Goal: Task Accomplishment & Management: Complete application form

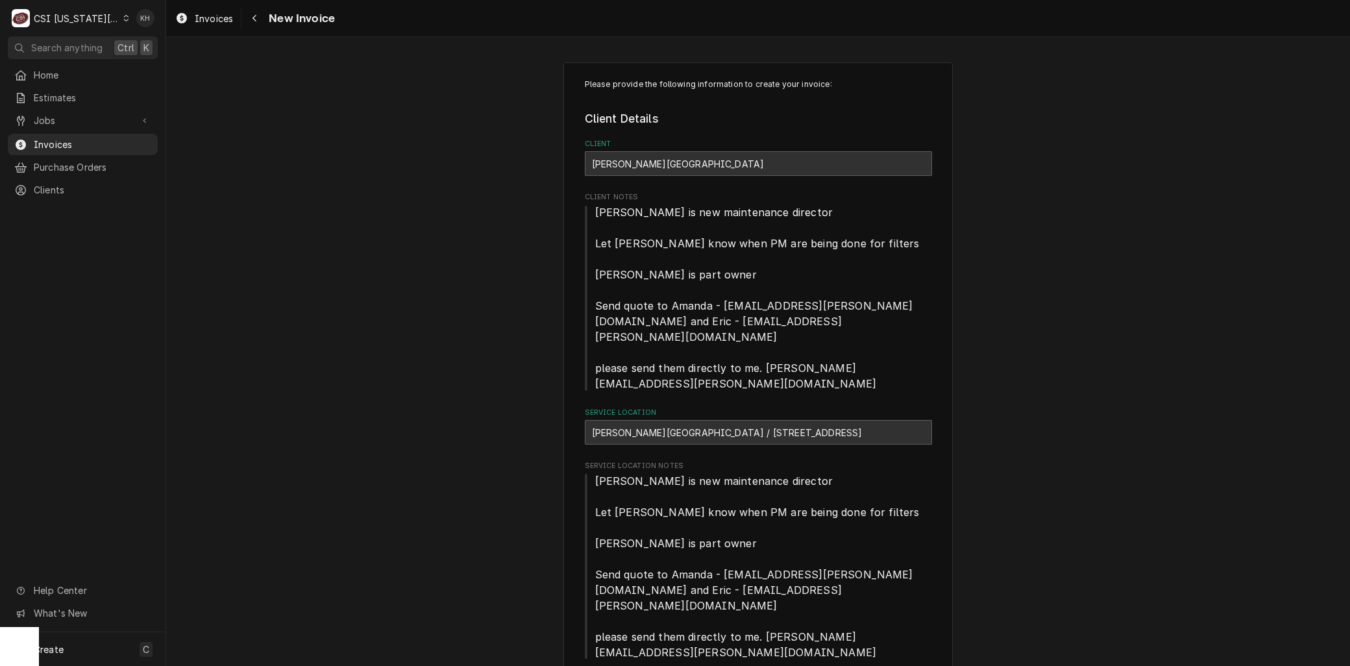
click at [53, 16] on div "CSI [US_STATE][GEOGRAPHIC_DATA]" at bounding box center [77, 19] width 86 height 14
click at [162, 48] on div "CSI [US_STATE]" at bounding box center [223, 49] width 190 height 14
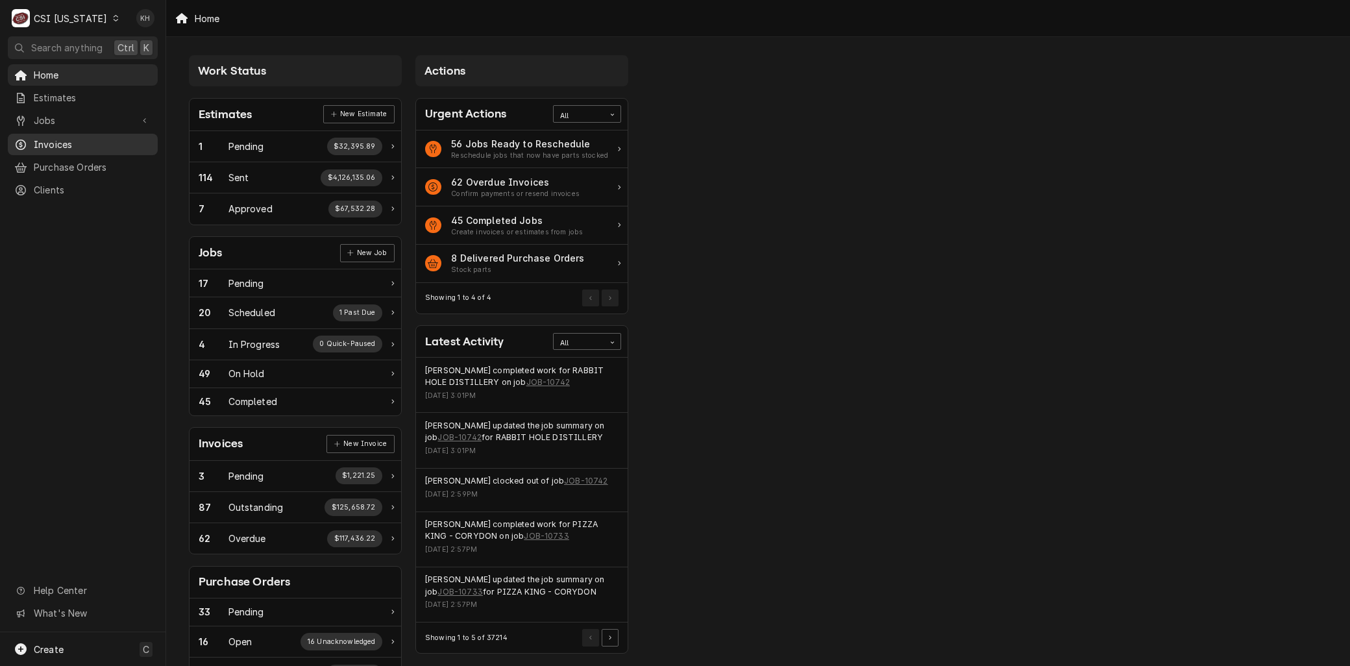
click at [59, 138] on span "Invoices" at bounding box center [92, 145] width 117 height 14
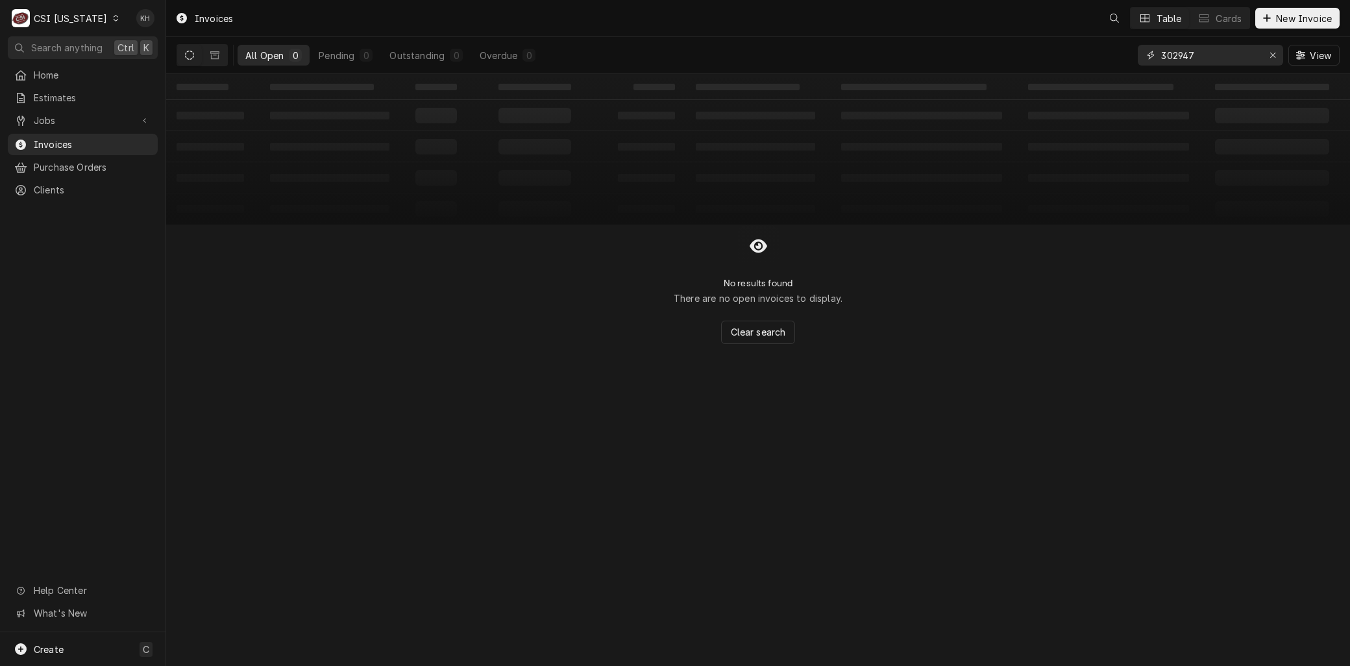
drag, startPoint x: 1201, startPoint y: 56, endPoint x: 1026, endPoint y: 53, distance: 174.7
click at [1026, 53] on div "All Open 0 Pending 0 Outstanding 0 Overdue 0 302947 View" at bounding box center [758, 55] width 1163 height 36
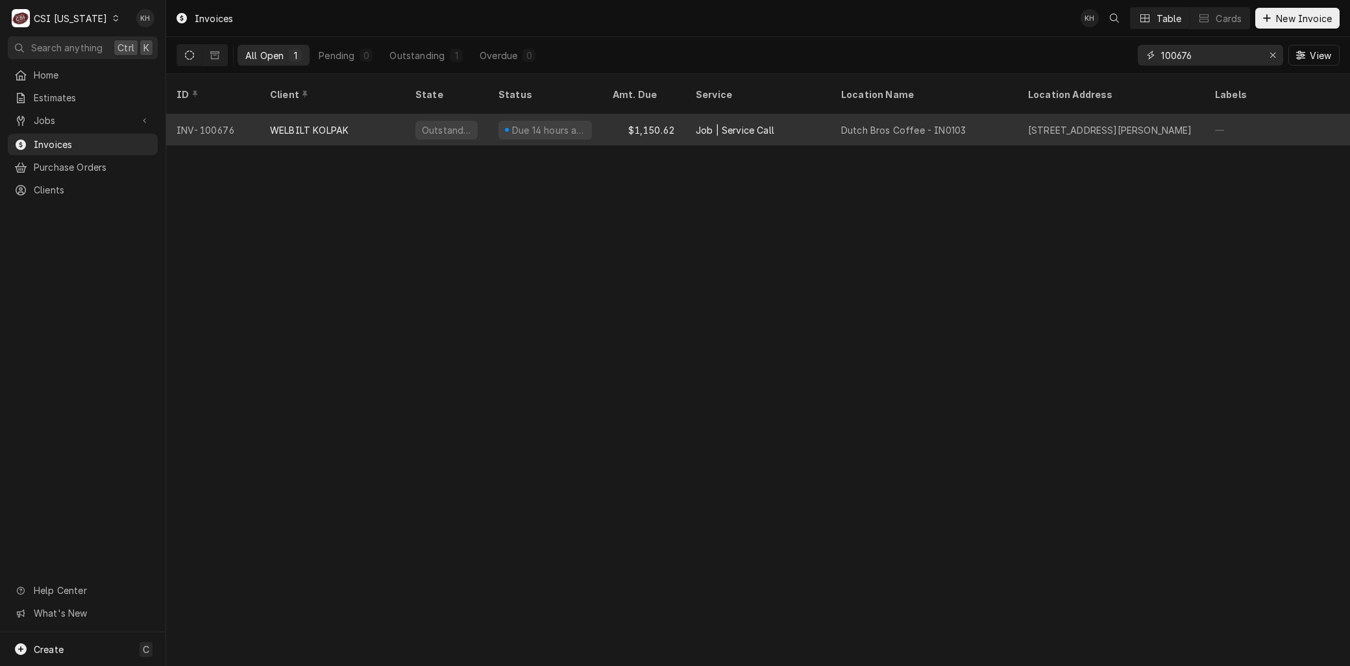
type input "100676"
click at [251, 122] on div "INV-100676" at bounding box center [212, 129] width 93 height 31
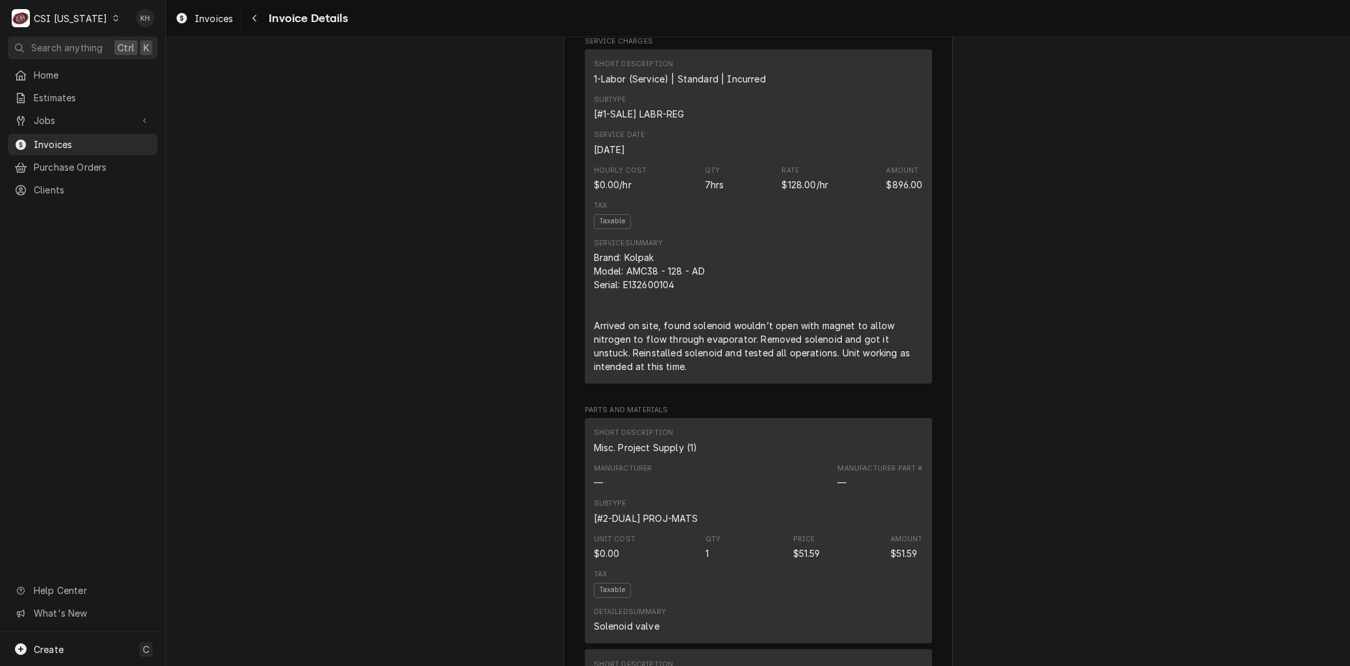
scroll to position [793, 0]
drag, startPoint x: 674, startPoint y: 323, endPoint x: 619, endPoint y: 322, distance: 54.5
click at [619, 322] on div "Brand: Kolpak Model: AMC38 - 128 - AD Serial: E132600104 Arrived on site, found…" at bounding box center [758, 309] width 329 height 123
copy div "E132600104"
click at [757, 297] on div "Brand: Kolpak Model: AMC38 - 128 - AD Serial: E132600104 Arrived on site, found…" at bounding box center [758, 309] width 329 height 123
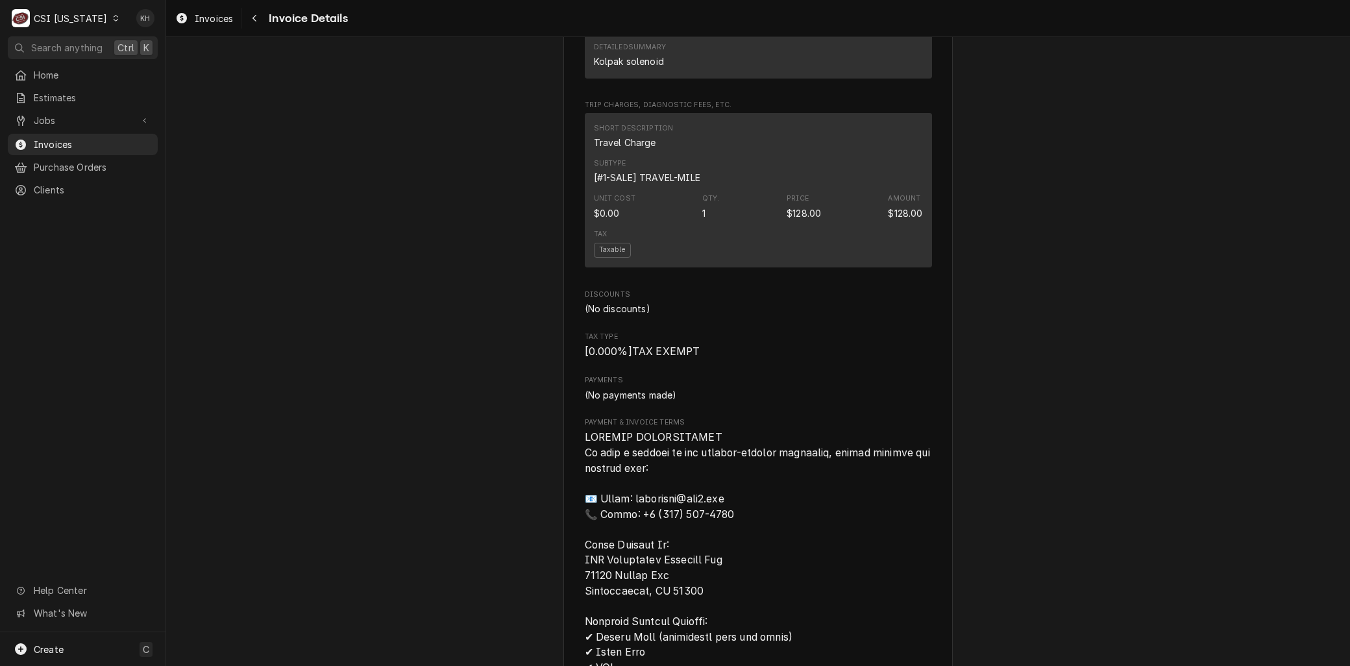
scroll to position [1947, 0]
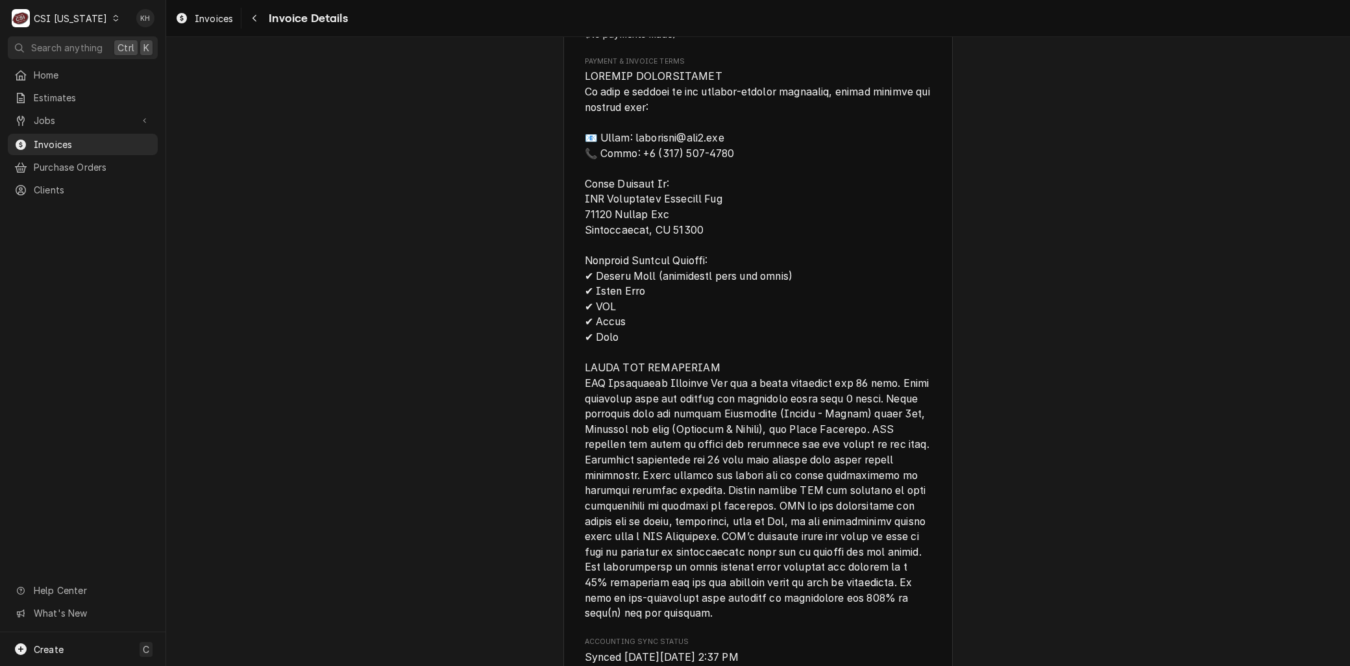
drag, startPoint x: 55, startPoint y: 114, endPoint x: 56, endPoint y: 127, distance: 13.0
click at [55, 114] on span "Jobs" at bounding box center [83, 121] width 98 height 14
click at [53, 136] on span "Jobs" at bounding box center [92, 143] width 117 height 14
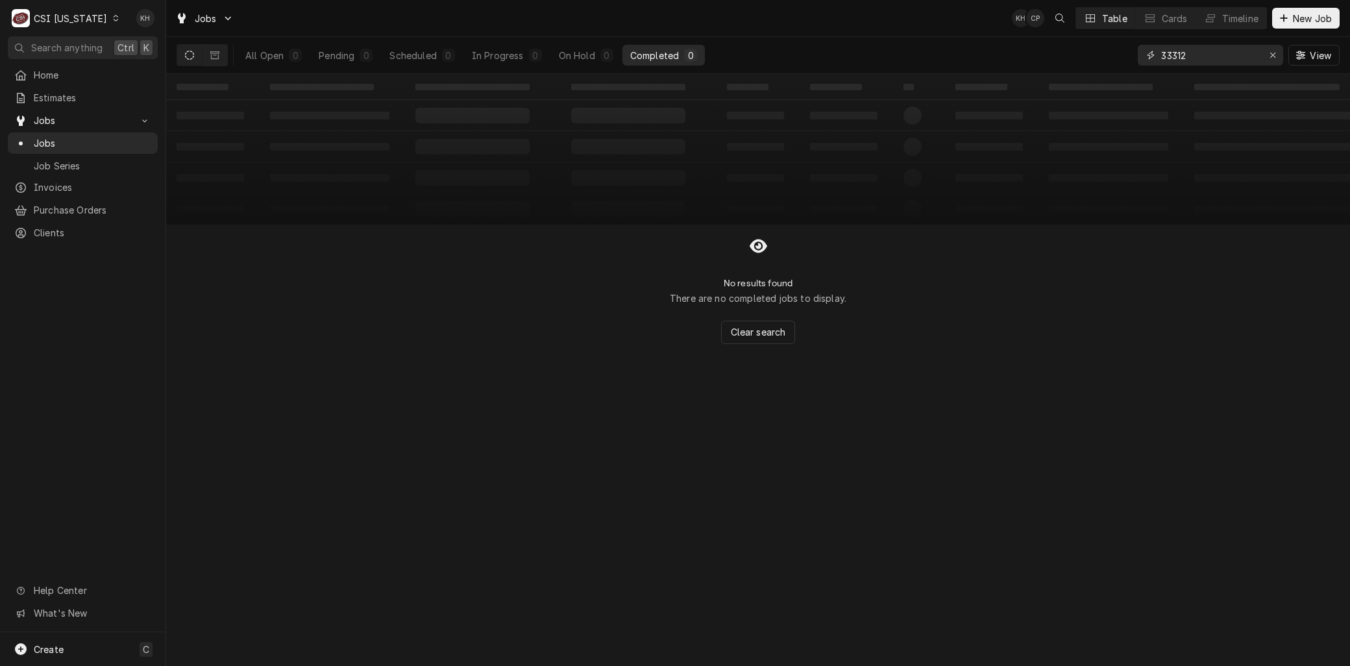
drag, startPoint x: 1208, startPoint y: 53, endPoint x: 1067, endPoint y: 50, distance: 141.6
click at [1067, 50] on div "All Open 0 Pending 0 Scheduled 0 In Progress 0 On Hold 0 Completed 0 33312 View" at bounding box center [758, 55] width 1163 height 36
type input "31988"
click at [80, 14] on div "CSI Kentucky" at bounding box center [70, 19] width 73 height 14
click at [149, 24] on div "CSI [US_STATE][GEOGRAPHIC_DATA]" at bounding box center [202, 26] width 171 height 14
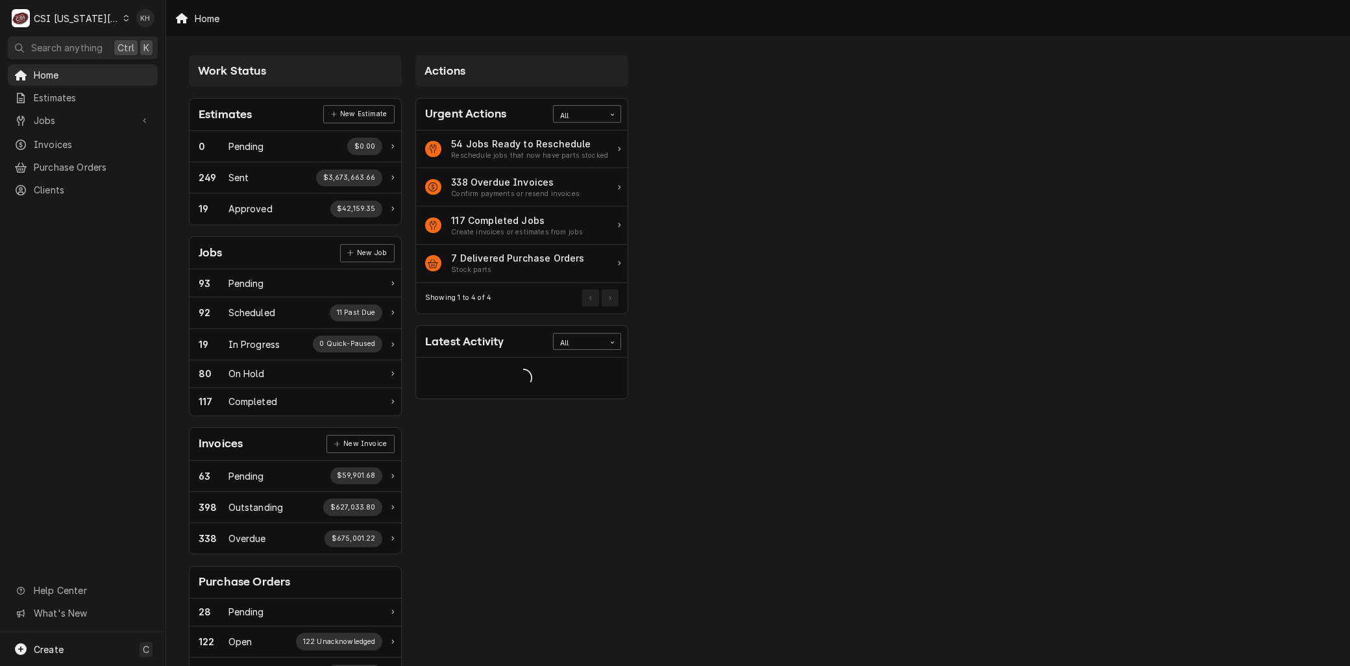
drag, startPoint x: 42, startPoint y: 119, endPoint x: 44, endPoint y: 127, distance: 8.7
click at [42, 119] on span "Jobs" at bounding box center [83, 121] width 98 height 14
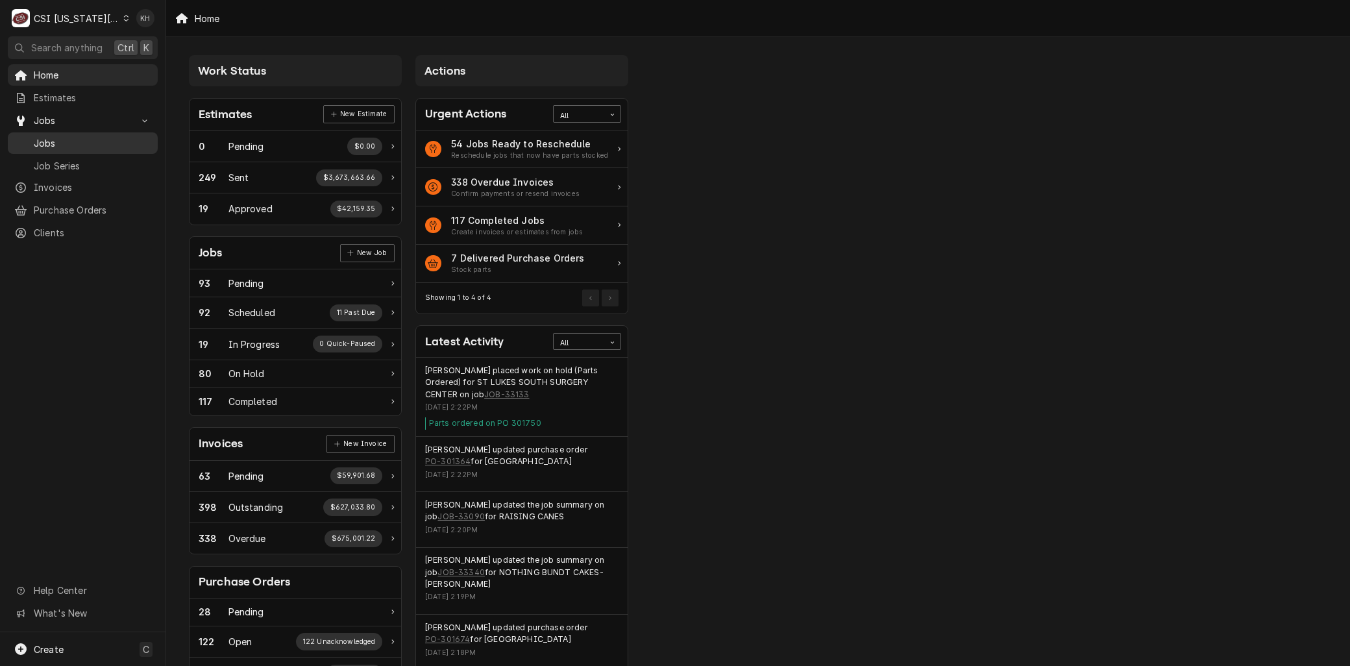
click at [47, 138] on span "Jobs" at bounding box center [92, 143] width 117 height 14
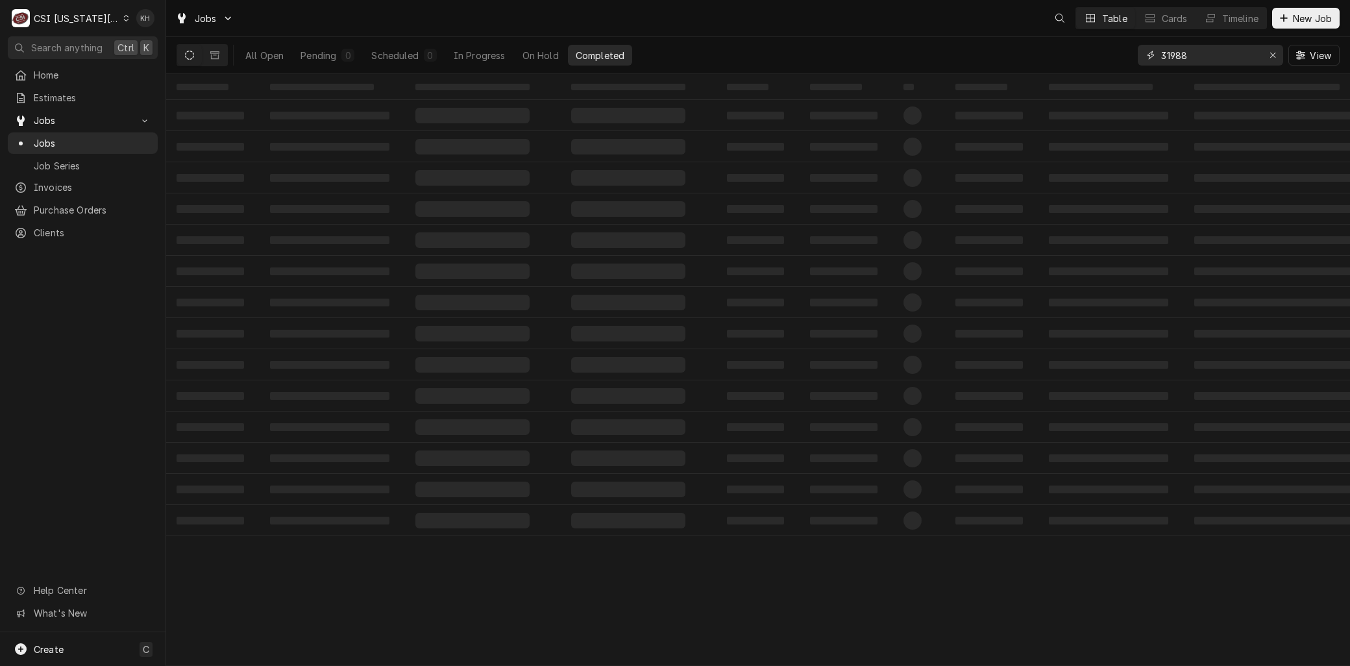
drag, startPoint x: 1204, startPoint y: 62, endPoint x: 1078, endPoint y: 58, distance: 126.6
click at [1091, 57] on div "All Open Pending 0 Scheduled 0 In Progress On Hold Completed 31988 View" at bounding box center [758, 55] width 1163 height 36
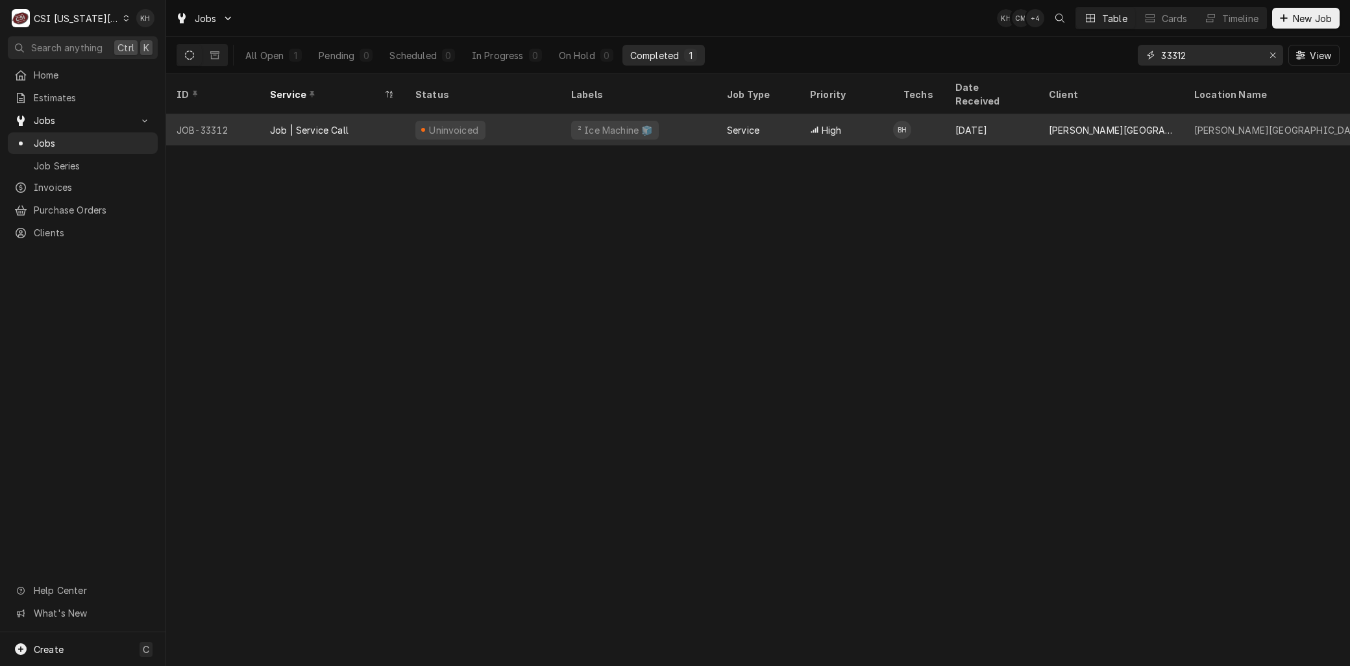
type input "33312"
click at [525, 122] on div "Uninvoiced" at bounding box center [483, 129] width 156 height 31
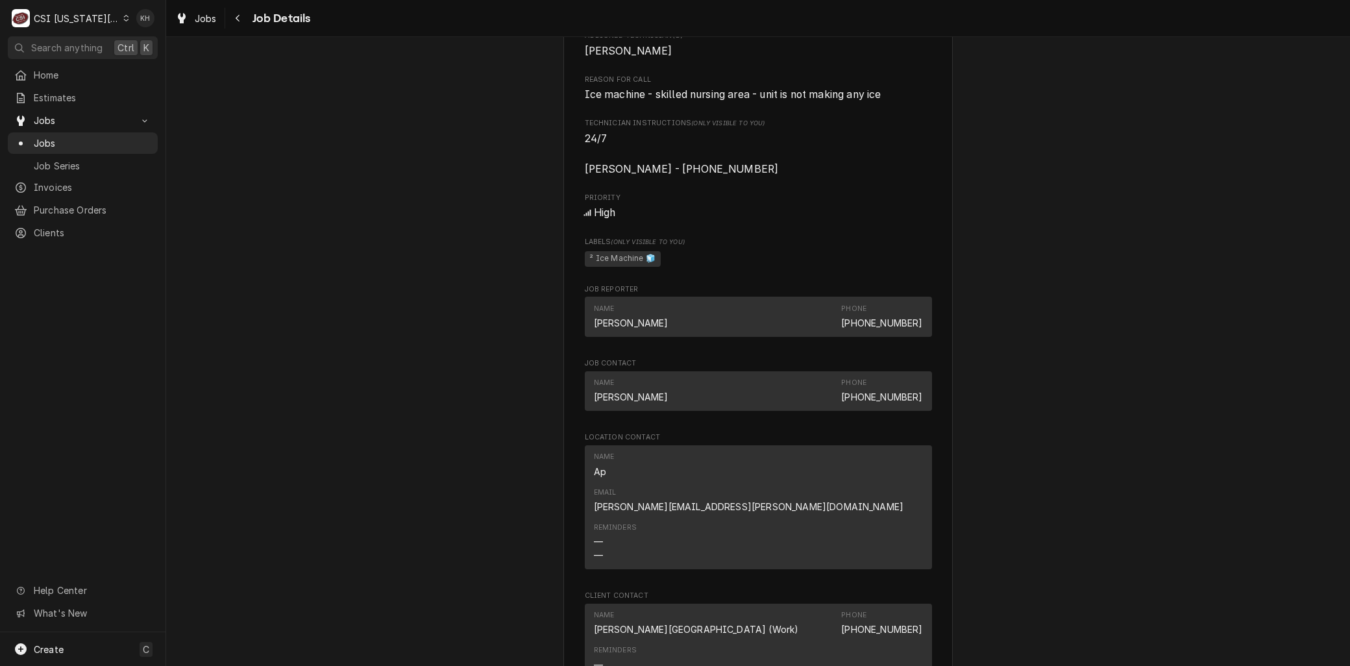
scroll to position [1154, 0]
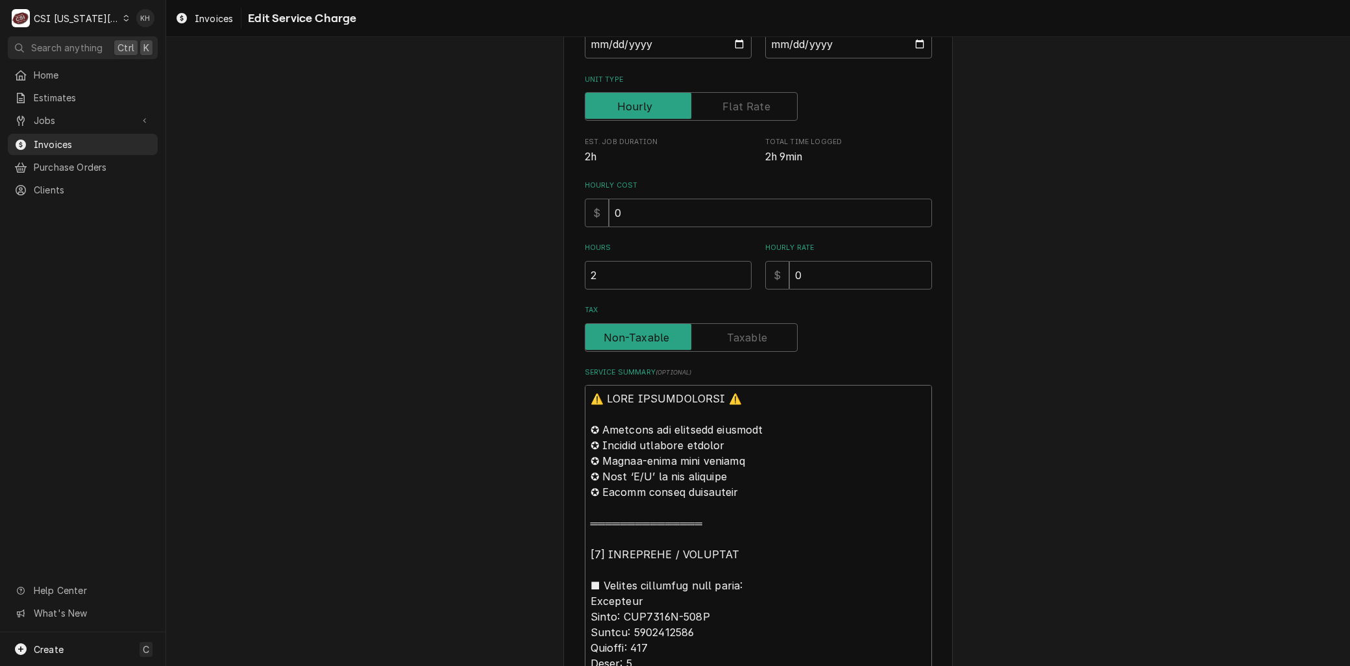
scroll to position [1, 0]
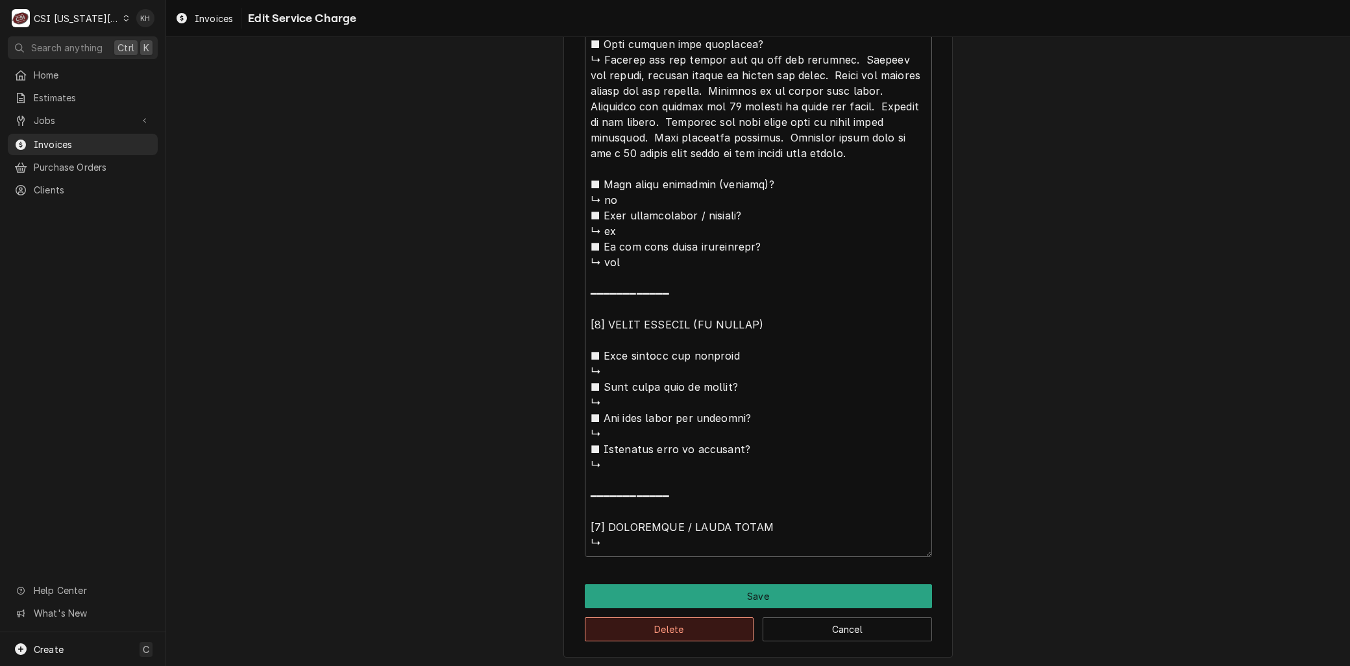
click at [609, 637] on button "Delete" at bounding box center [669, 629] width 169 height 24
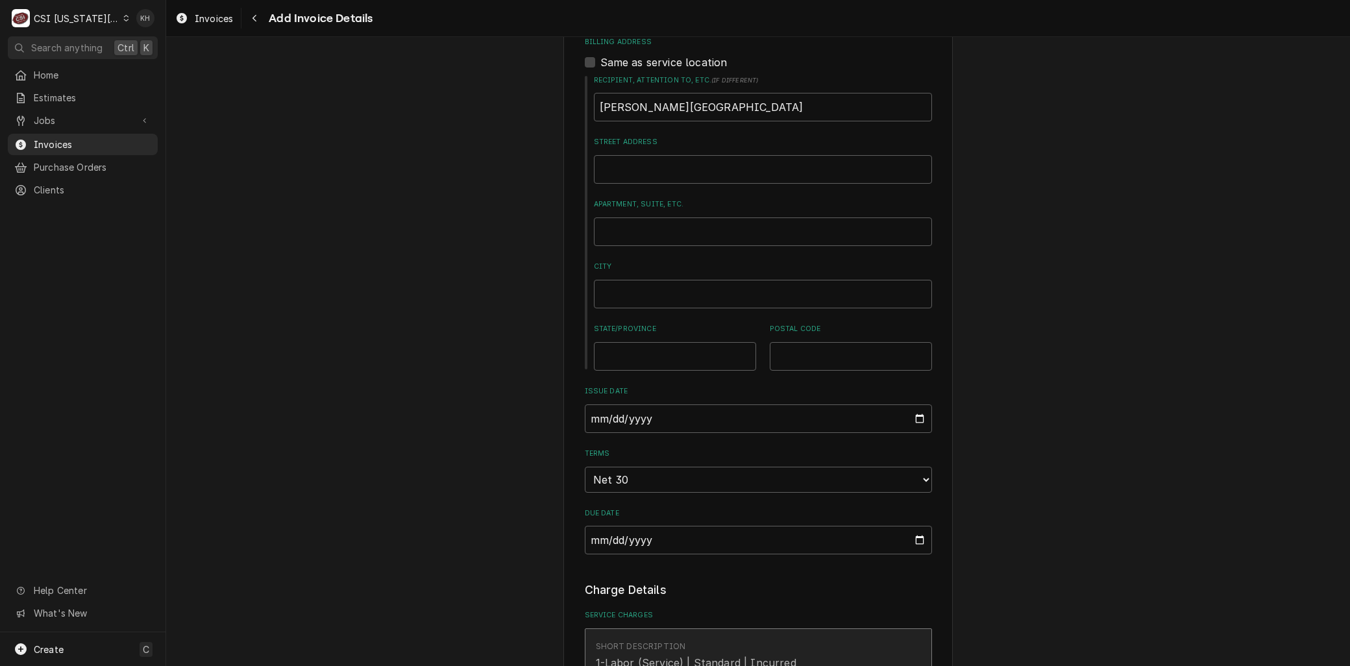
click at [660, 655] on div "1-Labor (Service) | Standard | Incurred" at bounding box center [696, 663] width 201 height 16
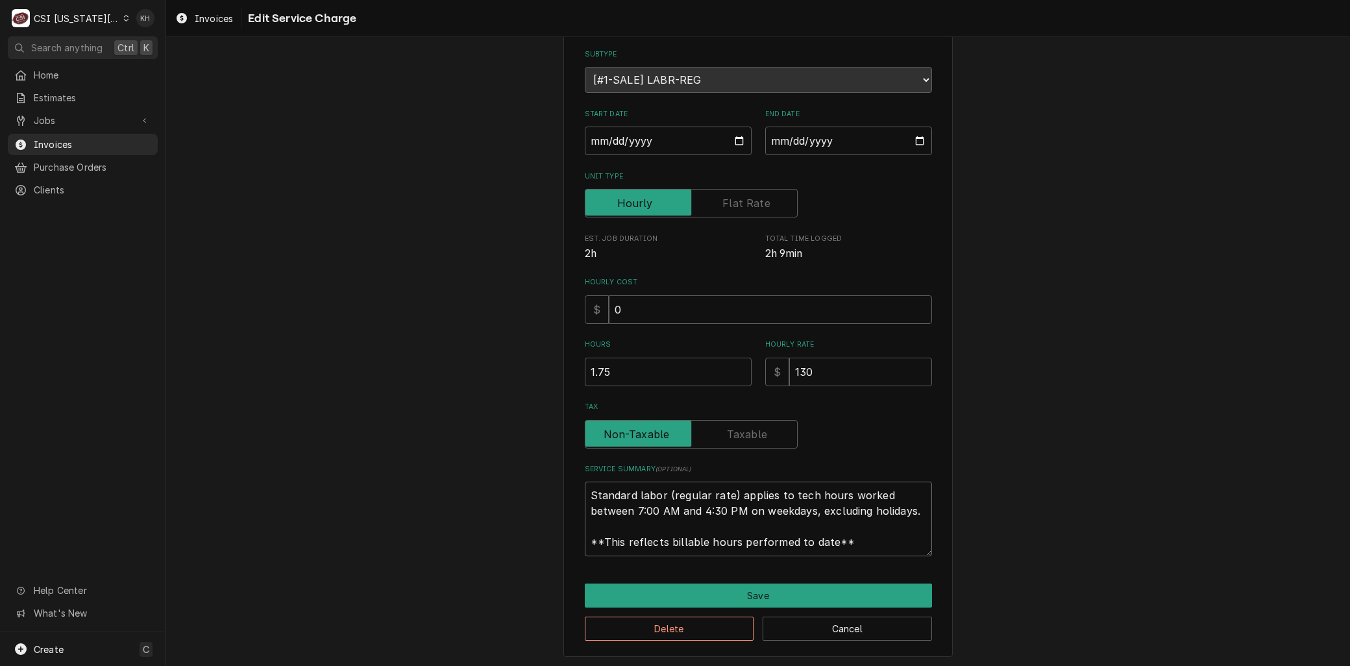
drag, startPoint x: 841, startPoint y: 547, endPoint x: 539, endPoint y: 449, distance: 317.4
click at [538, 449] on div "Use the fields below to edit this service charge Short Description 1-Labor (Ser…" at bounding box center [758, 299] width 1184 height 737
paste textarea "⚠️ 𝗙𝗢𝗥𝗠 𝗜𝗡𝗦𝗧𝗥𝗨𝗖𝗧𝗜𝗢𝗡𝗦 ⚠️ ✪ 𝗖𝗼𝗺𝗽𝗹𝗲𝘁𝗲 𝗮𝗹𝗹 𝗿𝗲𝗹𝗲𝘃𝗮𝗻𝘁 𝘀𝗲𝗰𝘁𝗶𝗼𝗻𝘀 ✪ 𝗣𝗿𝗼𝘃𝗶𝗱𝗲 𝗱𝗲𝘁𝗮𝗶𝗹𝗲𝗱 𝗮𝗻𝘀…"
type textarea "x"
type textarea "⚠️ 𝗙𝗢𝗥𝗠 𝗜𝗡𝗦𝗧𝗥𝗨𝗖𝗧𝗜𝗢𝗡𝗦 ⚠️ ✪ 𝗖𝗼𝗺𝗽𝗹𝗲𝘁𝗲 𝗮𝗹𝗹 𝗿𝗲𝗹𝗲𝘃𝗮𝗻𝘁 𝘀𝗲𝗰𝘁𝗶𝗼𝗻𝘀 ✪ 𝗣𝗿𝗼𝘃𝗶𝗱𝗲 𝗱𝗲𝘁𝗮𝗶𝗹𝗲𝗱 𝗮𝗻𝘀…"
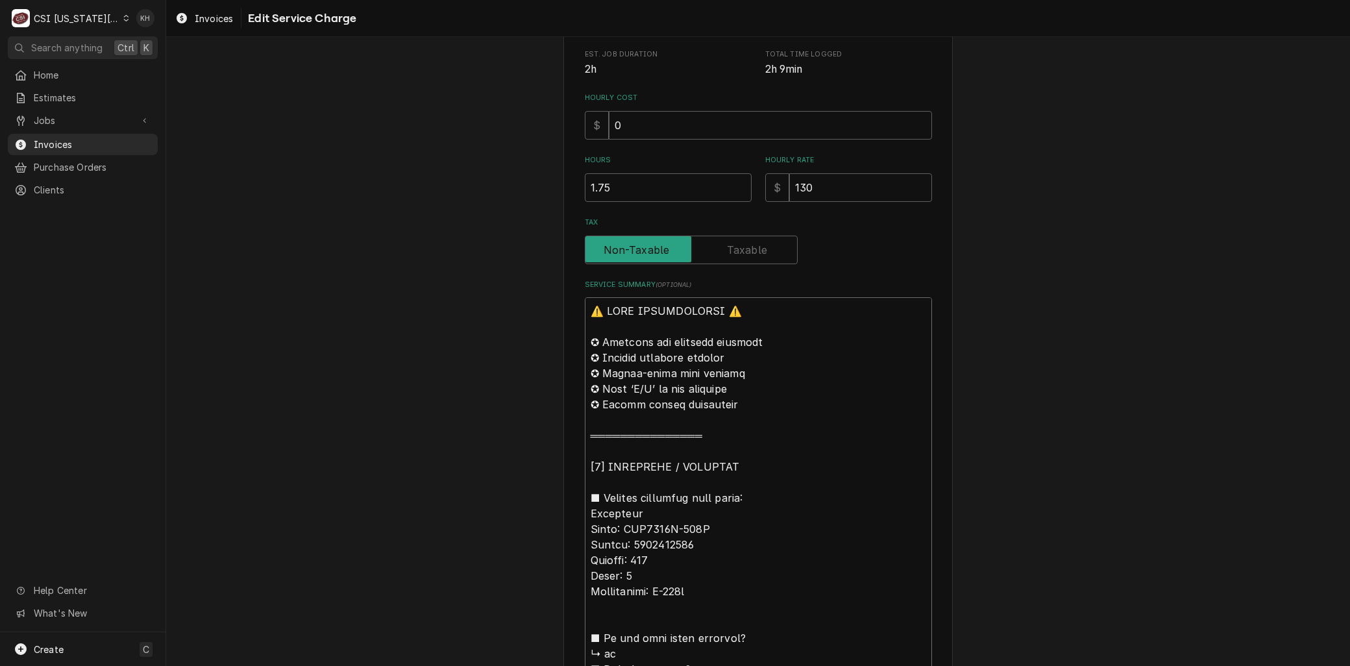
scroll to position [288, 0]
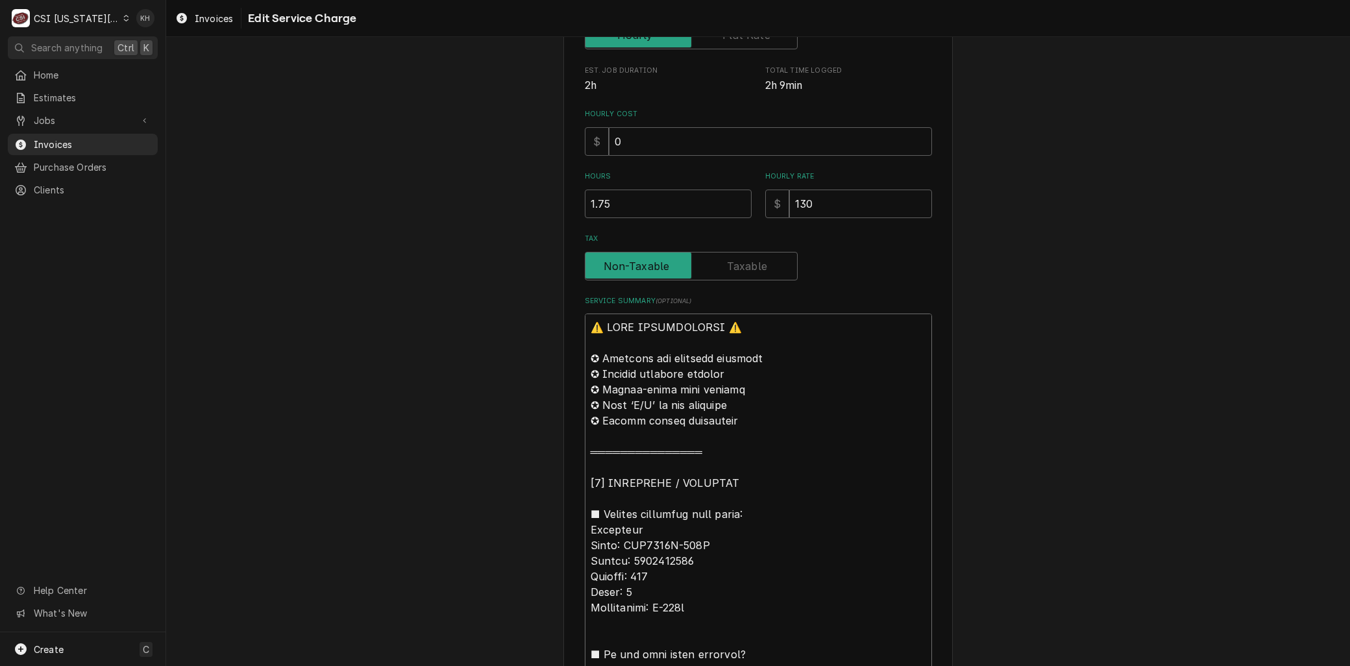
drag, startPoint x: 582, startPoint y: 528, endPoint x: 559, endPoint y: 313, distance: 216.1
type textarea "x"
type textarea "BManitowoc Model: CNF0202A-161L Serial: 1121135796 Voltage: 115 Phase: 1 Refrig…"
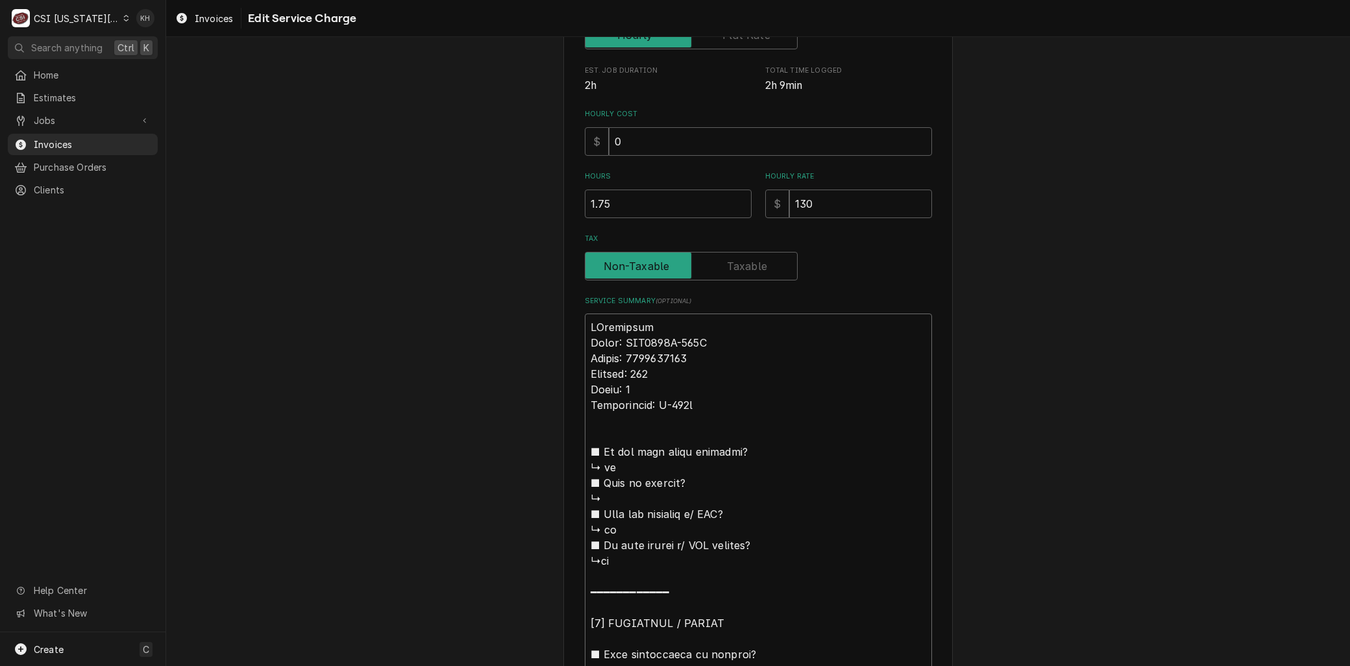
type textarea "x"
type textarea "BrManitowoc Model: CNF0202A-161L Serial: 1121135796 Voltage: 115 Phase: 1 Refri…"
type textarea "x"
type textarea "BraManitowoc Model: CNF0202A-161L Serial: 1121135796 Voltage: 115 Phase: 1 Refr…"
type textarea "x"
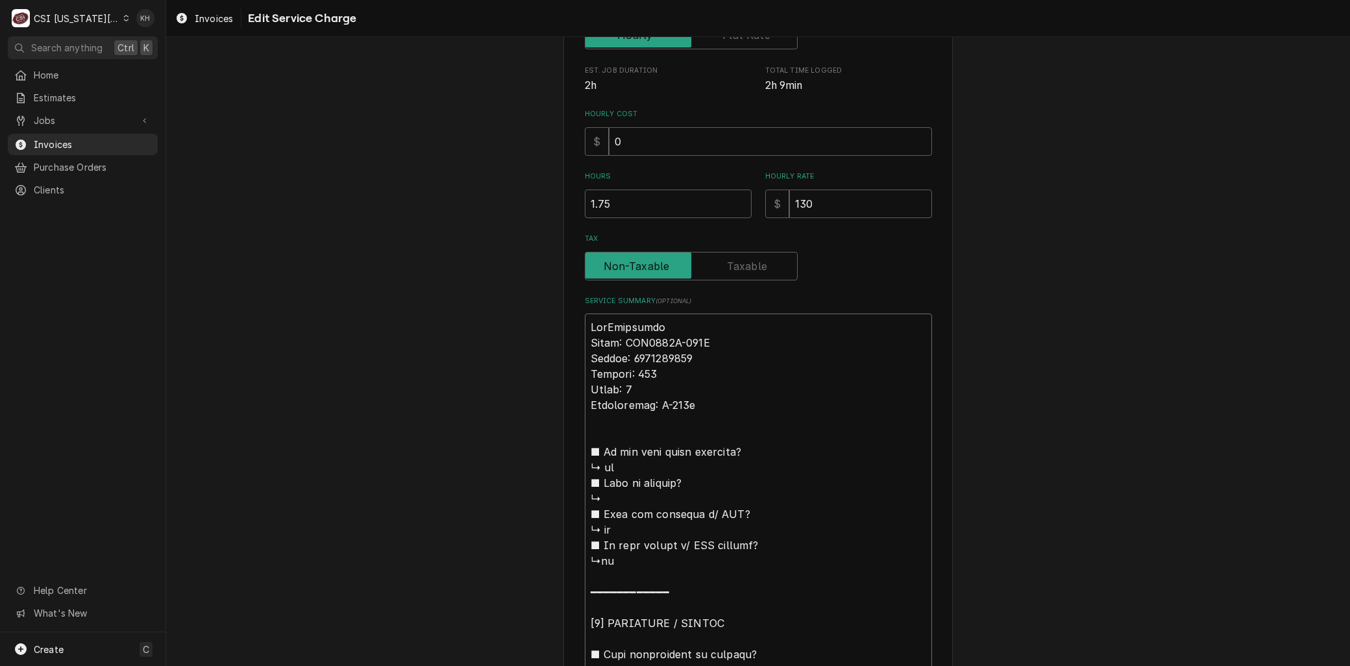
type textarea "BranManitowoc Model: CNF0202A-161L Serial: 1121135796 Voltage: 115 Phase: 1 Ref…"
type textarea "x"
type textarea "BrandManitowoc Model: CNF0202A-161L Serial: 1121135796 Voltage: 115 Phase: 1 Re…"
type textarea "x"
type textarea "Brand:Manitowoc Model: CNF0202A-161L Serial: 1121135796 Voltage: 115 Phase: 1 R…"
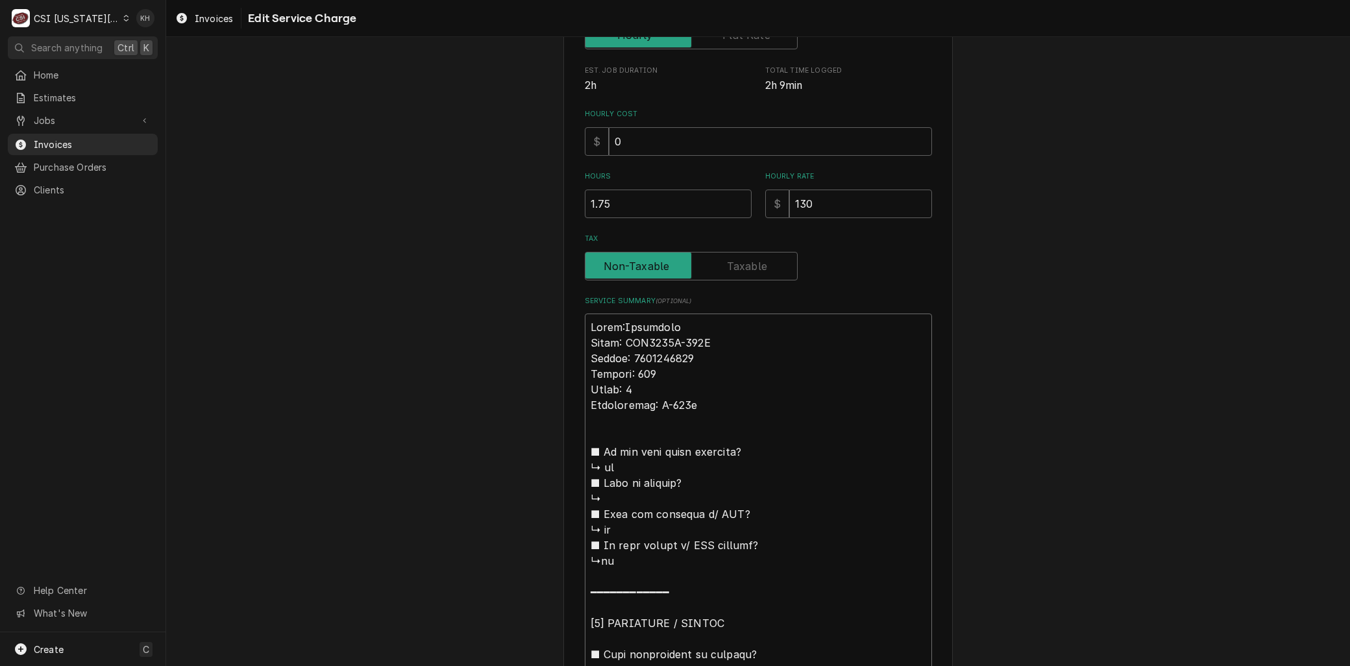
type textarea "x"
type textarea "Brand: Manitowoc Model: CNF0202A-161L Serial: 1121135796 Voltage: 115 Phase: 1 …"
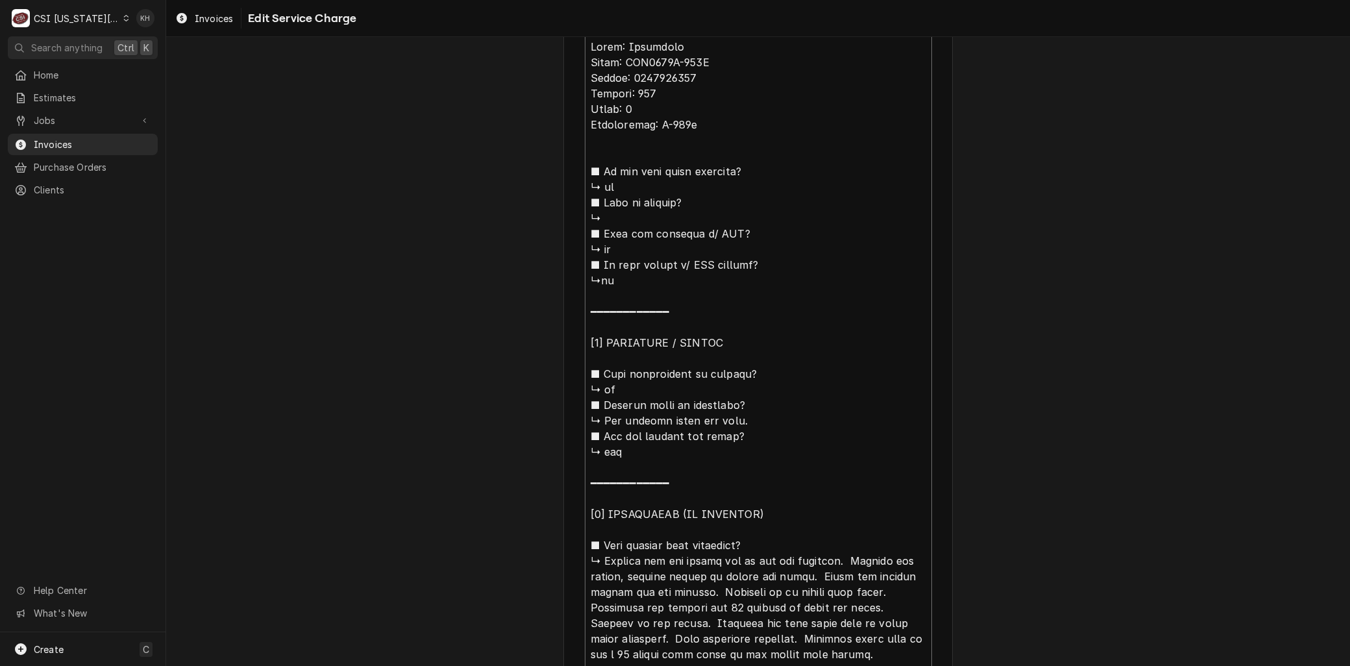
scroll to position [576, 0]
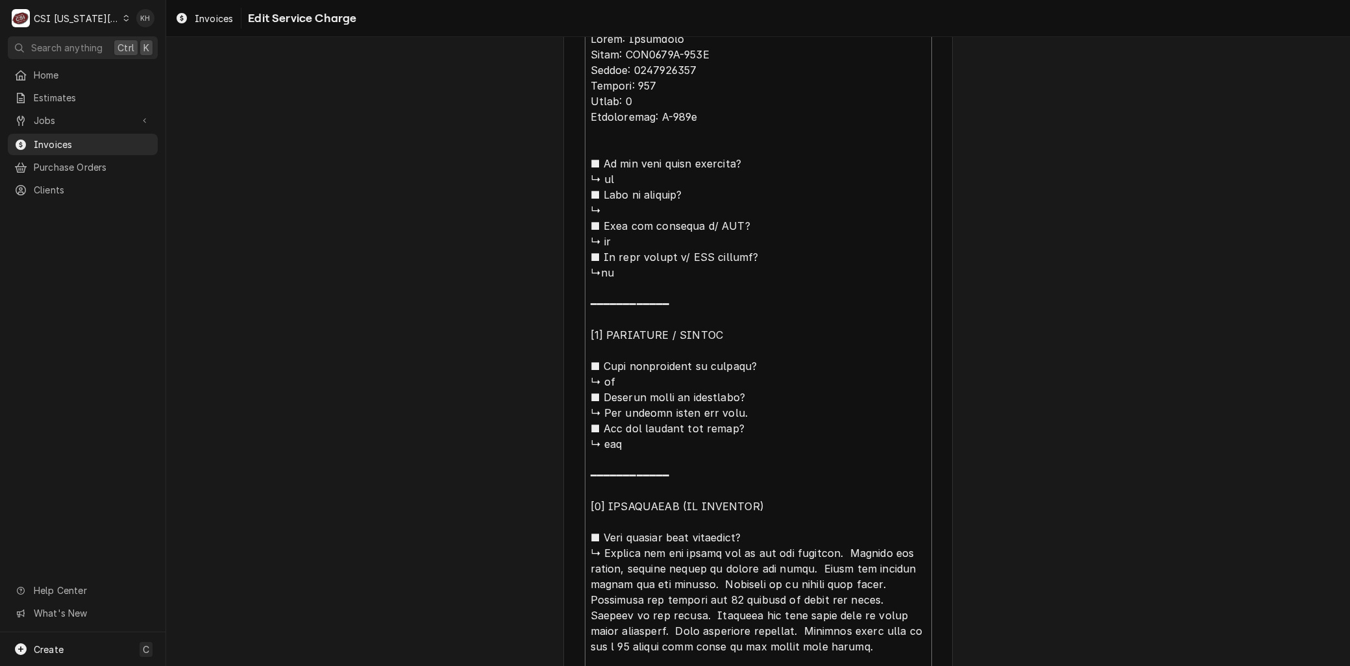
drag, startPoint x: 601, startPoint y: 554, endPoint x: 552, endPoint y: 82, distance: 474.5
click at [552, 82] on div "Use the fields below to edit this service charge Short Description 1-Labor (Ser…" at bounding box center [758, 319] width 1184 height 1688
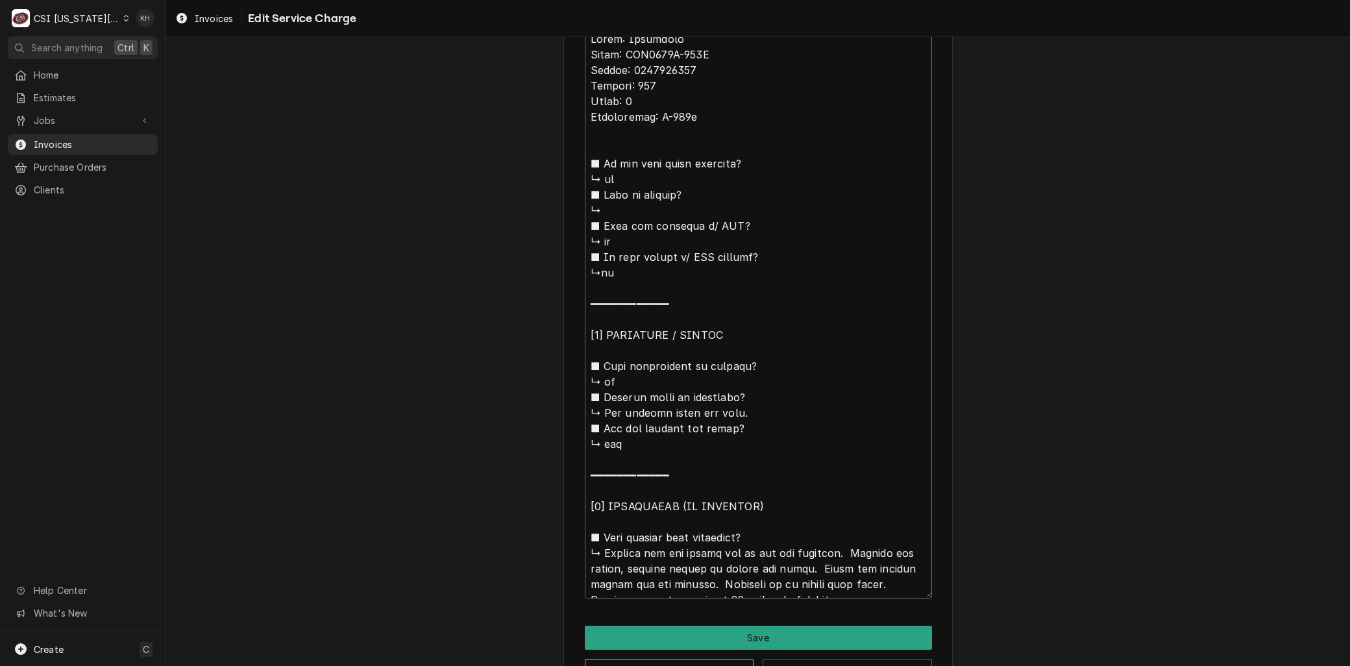
type textarea "x"
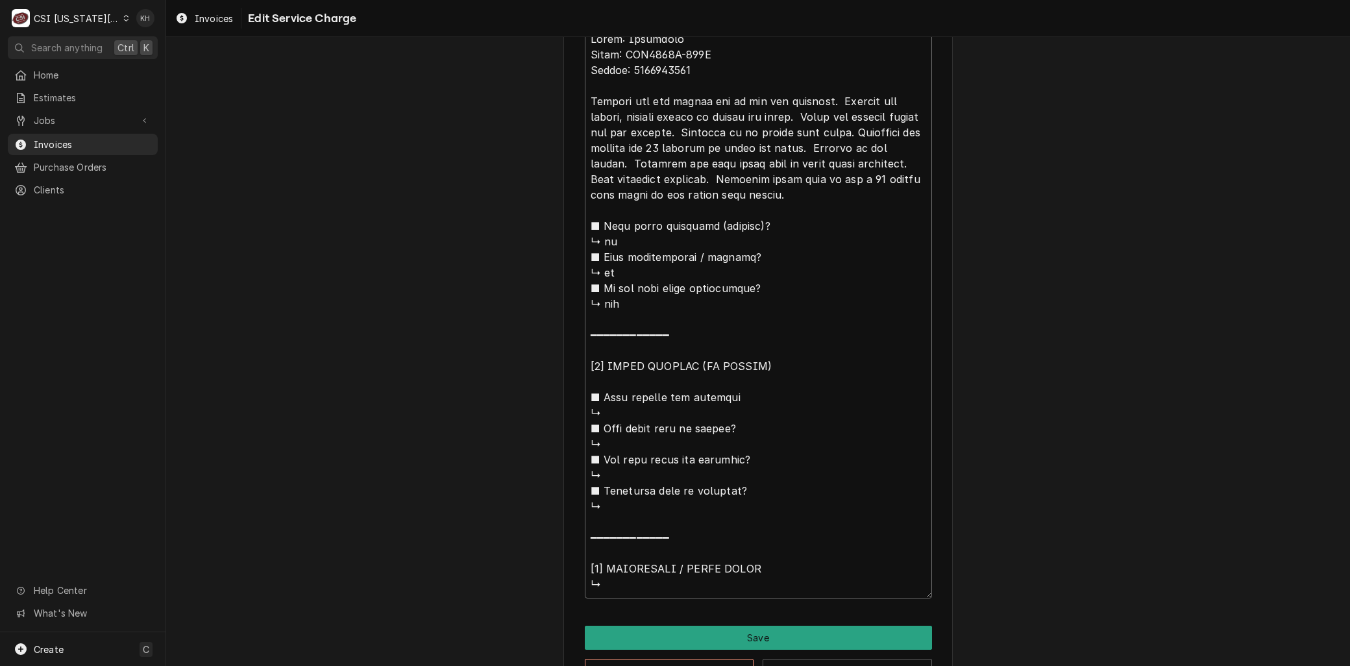
type textarea "Brand: Manitowoc Model: CNF0202A-161L Serial: 1121135796 Noticed the ice switch…"
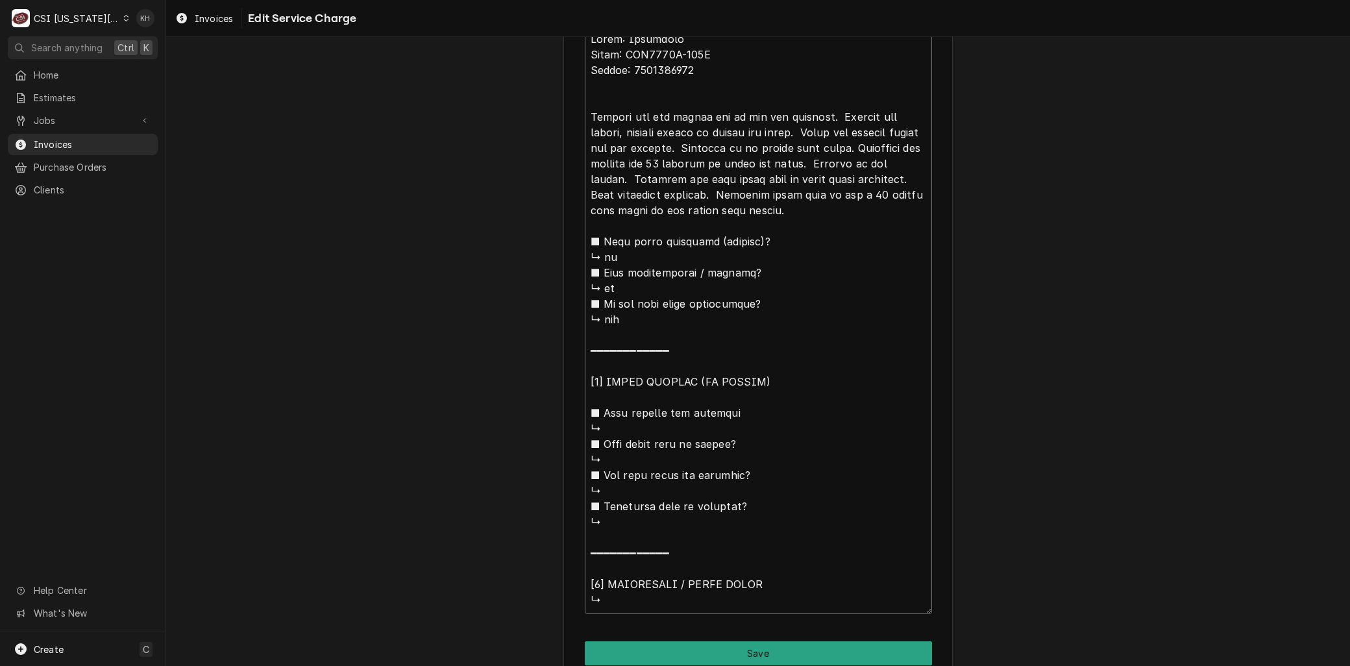
type textarea "x"
type textarea "Brand: Manitowoc Model: CNF0202A-161L Serial: 1121135796 ANoticed the ice switc…"
type textarea "x"
type textarea "Brand: Manitowoc Model: CNF0202A-161L Serial: 1121135796 ArNoticed the ice swit…"
type textarea "x"
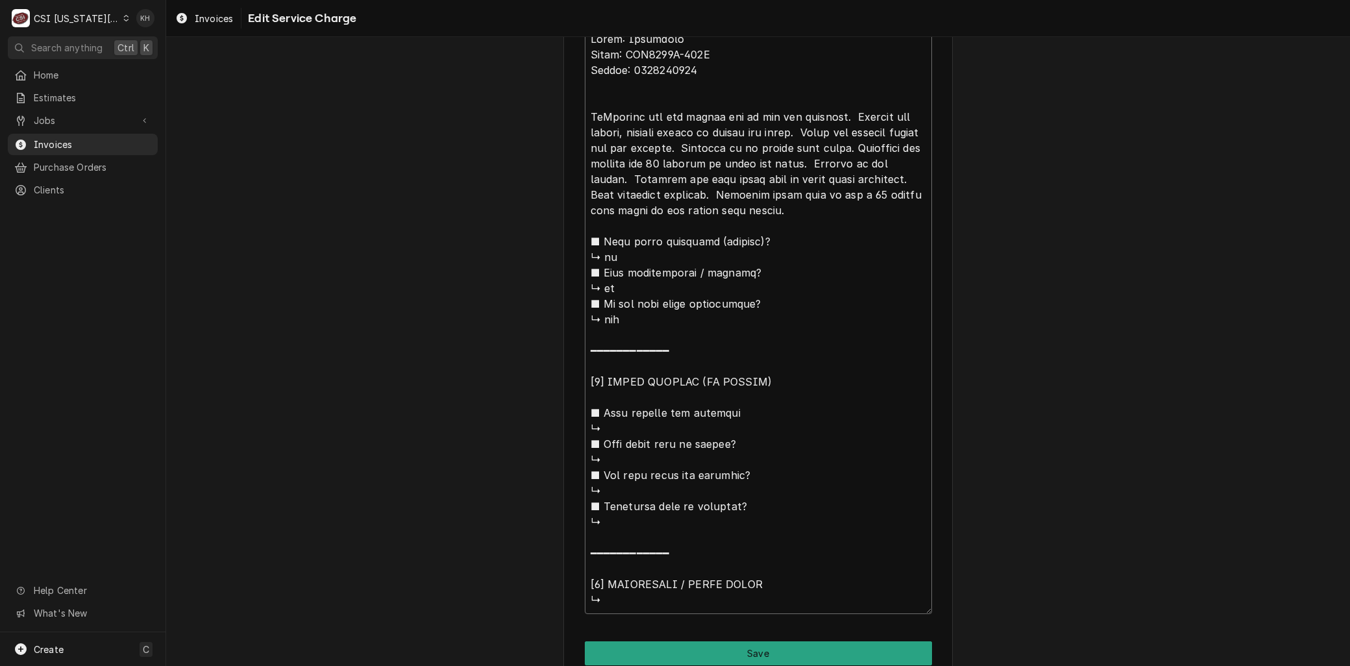
type textarea "Brand: Manitowoc Model: CNF0202A-161L Serial: 1121135796 ArrNoticed the ice swi…"
type textarea "x"
type textarea "Brand: Manitowoc Model: CNF0202A-161L Serial: 1121135796 ArriNoticed the ice sw…"
type textarea "x"
type textarea "Brand: Manitowoc Model: CNF0202A-161L Serial: 1121135796 ArrivNoticed the ice s…"
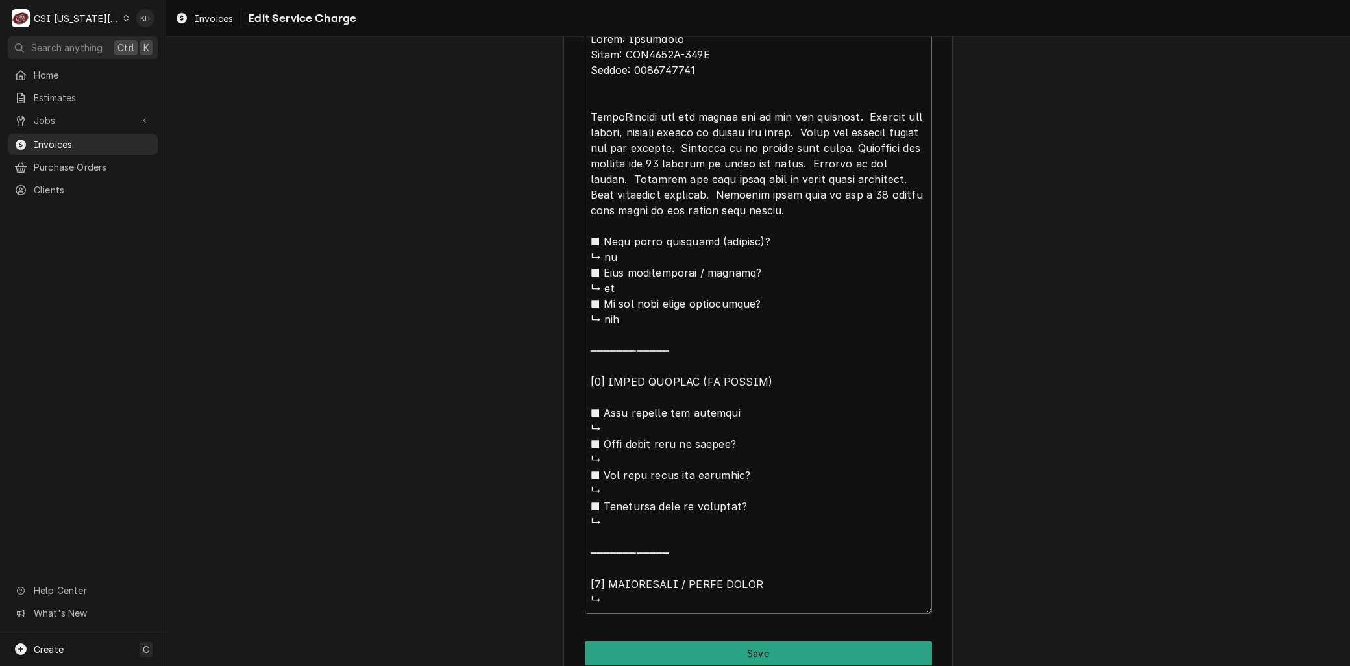
type textarea "x"
type textarea "Brand: Manitowoc Model: CNF0202A-161L Serial: 1121135796 ArriveNoticed the ice …"
type textarea "x"
type textarea "Brand: Manitowoc Model: CNF0202A-161L Serial: 1121135796 ArrivedNoticed the ice…"
type textarea "x"
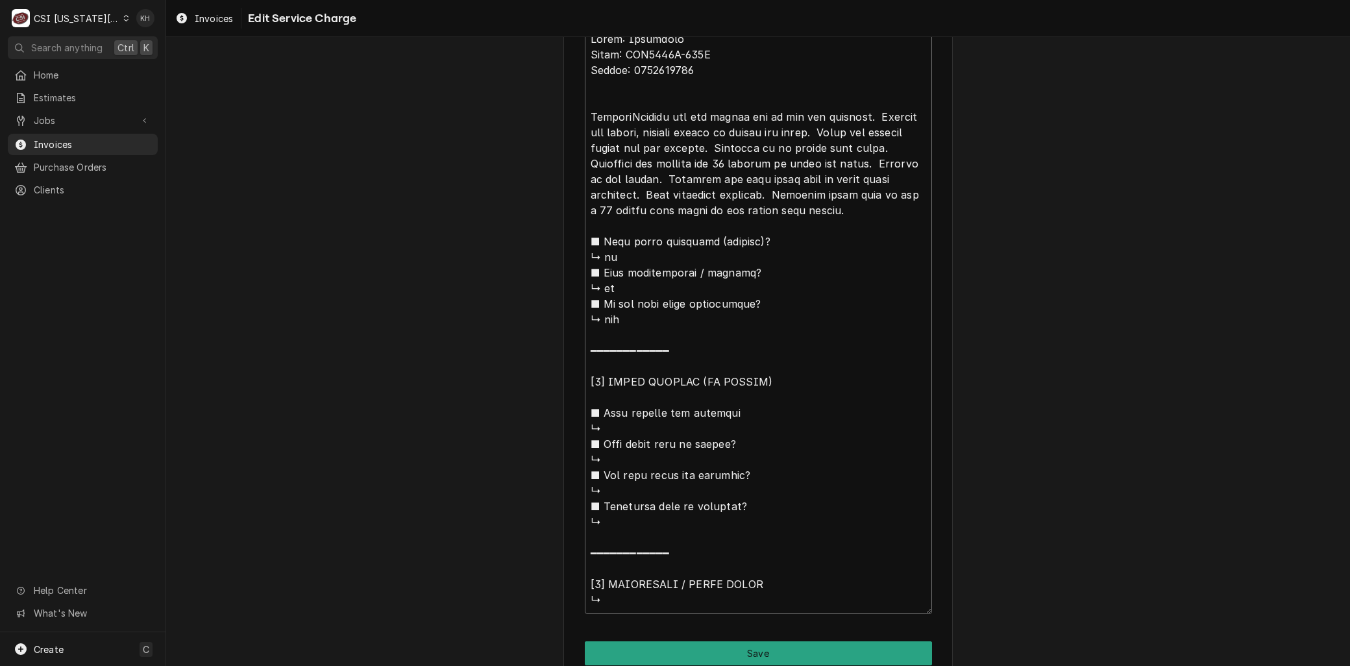
type textarea "Brand: Manitowoc Model: CNF0202A-161L Serial: 1121135796 Arrived Noticed the ic…"
type textarea "x"
type textarea "Brand: Manitowoc Model: CNF0202A-161L Serial: 1121135796 Arrived oNoticed the i…"
type textarea "x"
type textarea "Brand: Manitowoc Model: CNF0202A-161L Serial: 1121135796 Arrived onNoticed the …"
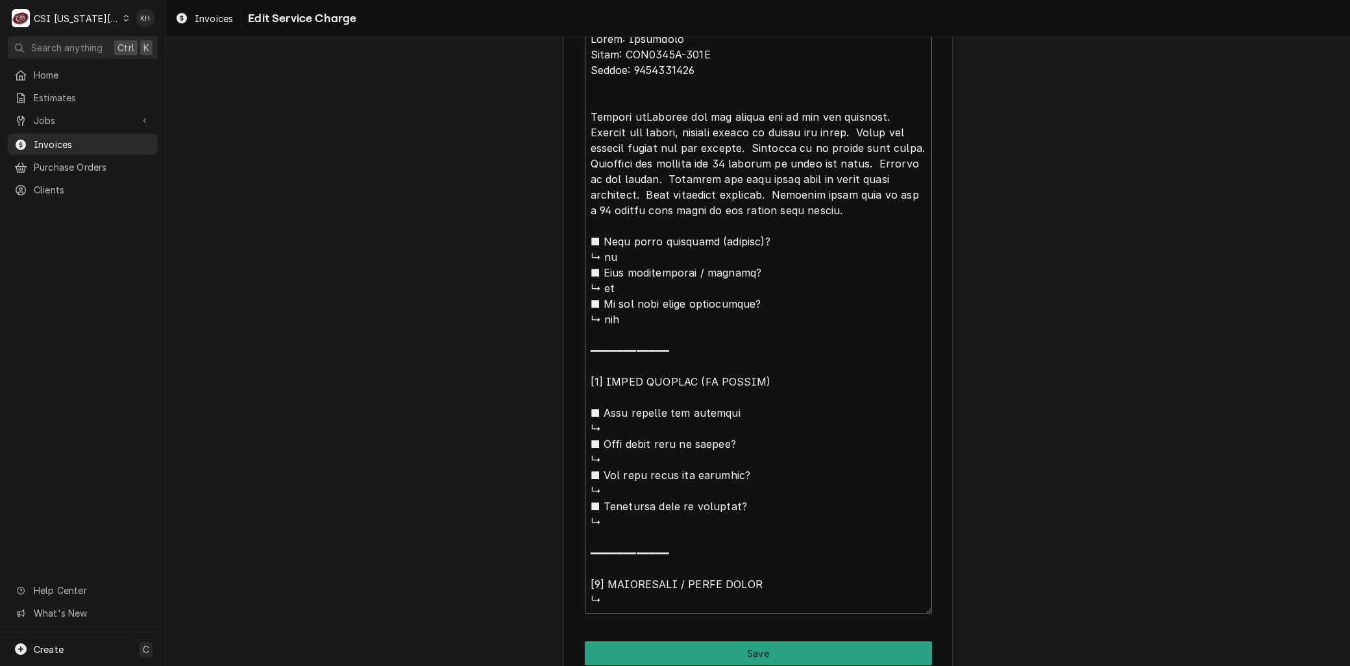
type textarea "x"
type textarea "Brand: Manitowoc Model: CNF0202A-161L Serial: 1121135796 Arrived on Noticed the…"
type textarea "x"
type textarea "Brand: Manitowoc Model: CNF0202A-161L Serial: 1121135796 Arrived on sNoticed th…"
type textarea "x"
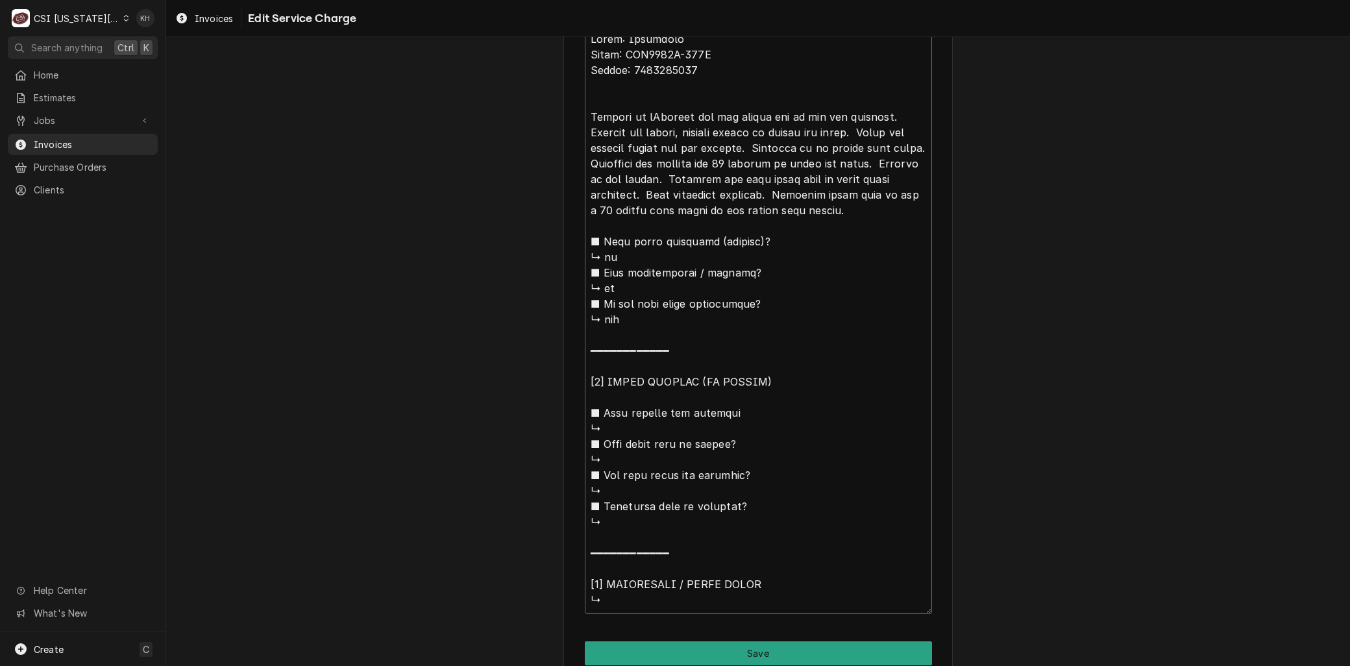
type textarea "Brand: Manitowoc Model: CNF0202A-161L Serial: 1121135796 Arrived on siNoticed t…"
type textarea "x"
type textarea "Brand: Manitowoc Model: CNF0202A-161L Serial: 1121135796 Arrived on sitNoticed …"
type textarea "x"
type textarea "Brand: Manitowoc Model: CNF0202A-161L Serial: 1121135796 Arrived on siteNoticed…"
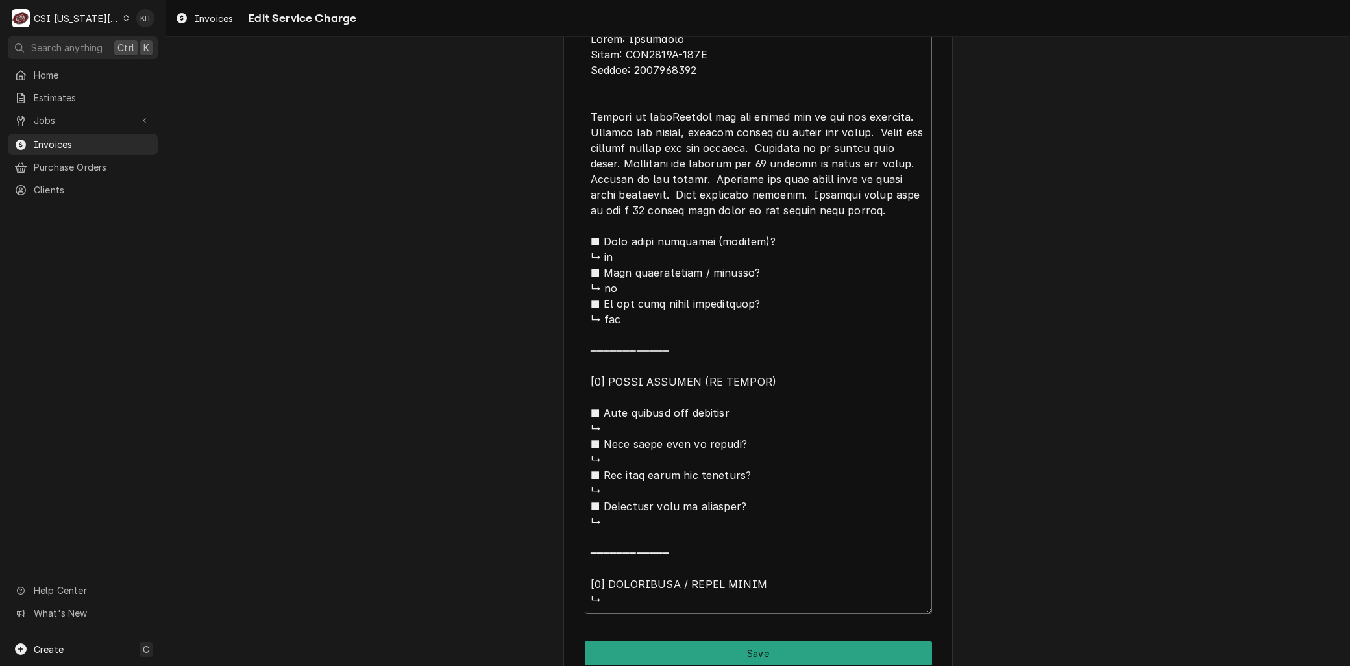
type textarea "x"
type textarea "Brand: Manitowoc Model: CNF0202A-161L Serial: 1121135796 Arrived on site,Notice…"
type textarea "x"
type textarea "Brand: Manitowoc Model: CNF0202A-161L Serial: 1121135796 Arrived on site, Notic…"
type textarea "x"
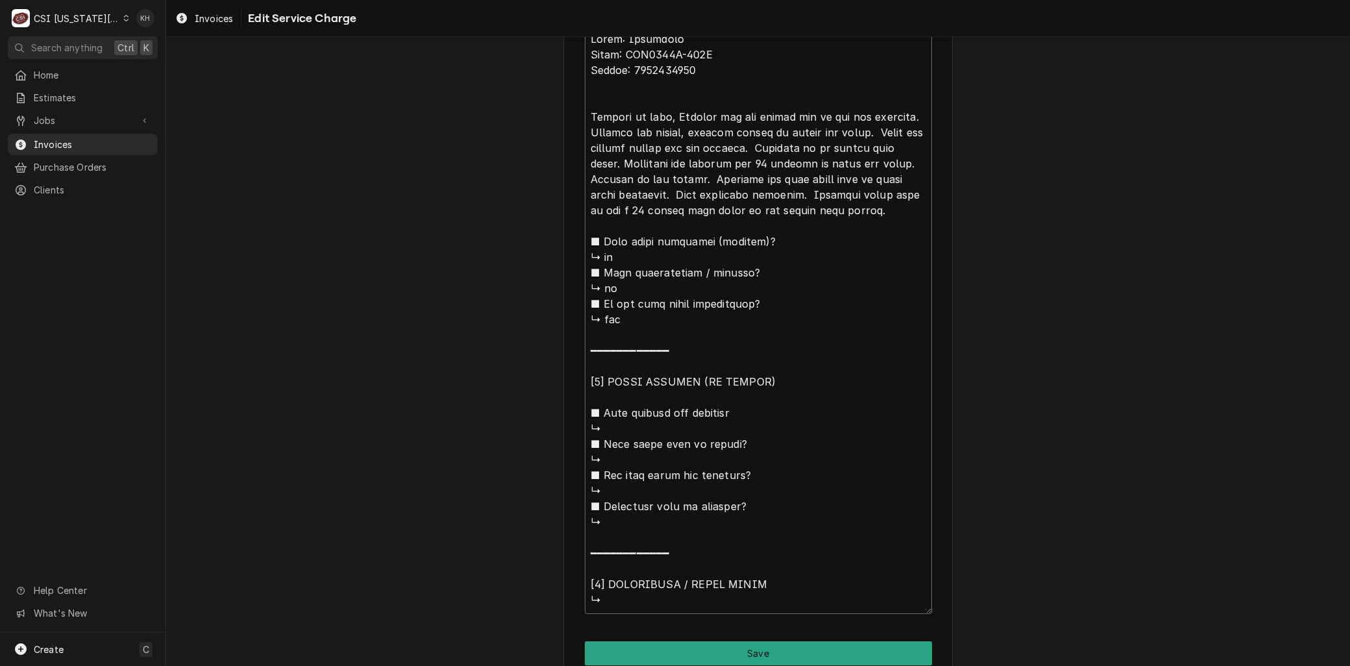
type textarea "Brand: Manitowoc Model: CNF0202A-161L Serial: 1121135796 Arrived on site, otice…"
type textarea "x"
type textarea "Brand: Manitowoc Model: CNF0202A-161L Serial: 1121135796 Arrived on site, notic…"
click at [884, 130] on textarea "Service Summary ( optional )" at bounding box center [758, 319] width 347 height 588
type textarea "x"
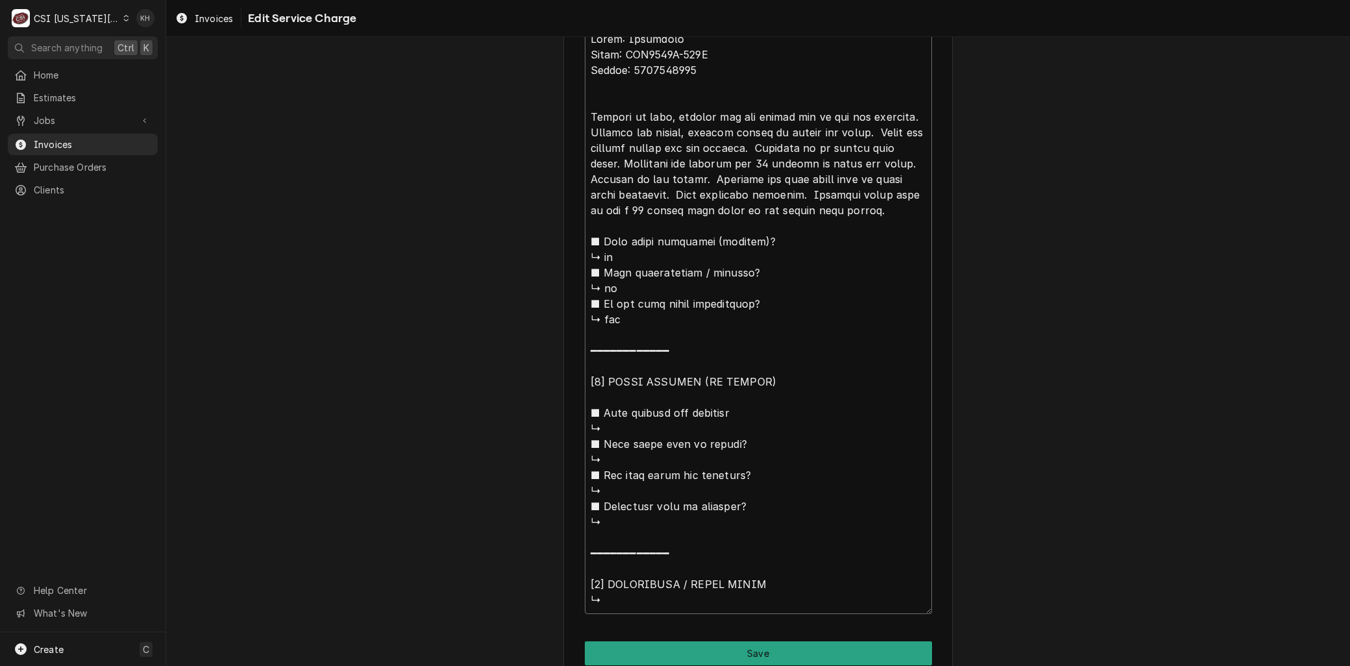
type textarea "Brand: Manitowoc Model: CNF0202A-161L Serial: 1121135796 Arrived on site, notic…"
click at [773, 147] on textarea "Service Summary ( optional )" at bounding box center [758, 319] width 347 height 588
type textarea "x"
type textarea "Brand: Manitowoc Model: CNF0202A-161L Serial: 1121135796 Arrived on site, notic…"
click at [714, 177] on textarea "Service Summary ( optional )" at bounding box center [758, 319] width 347 height 588
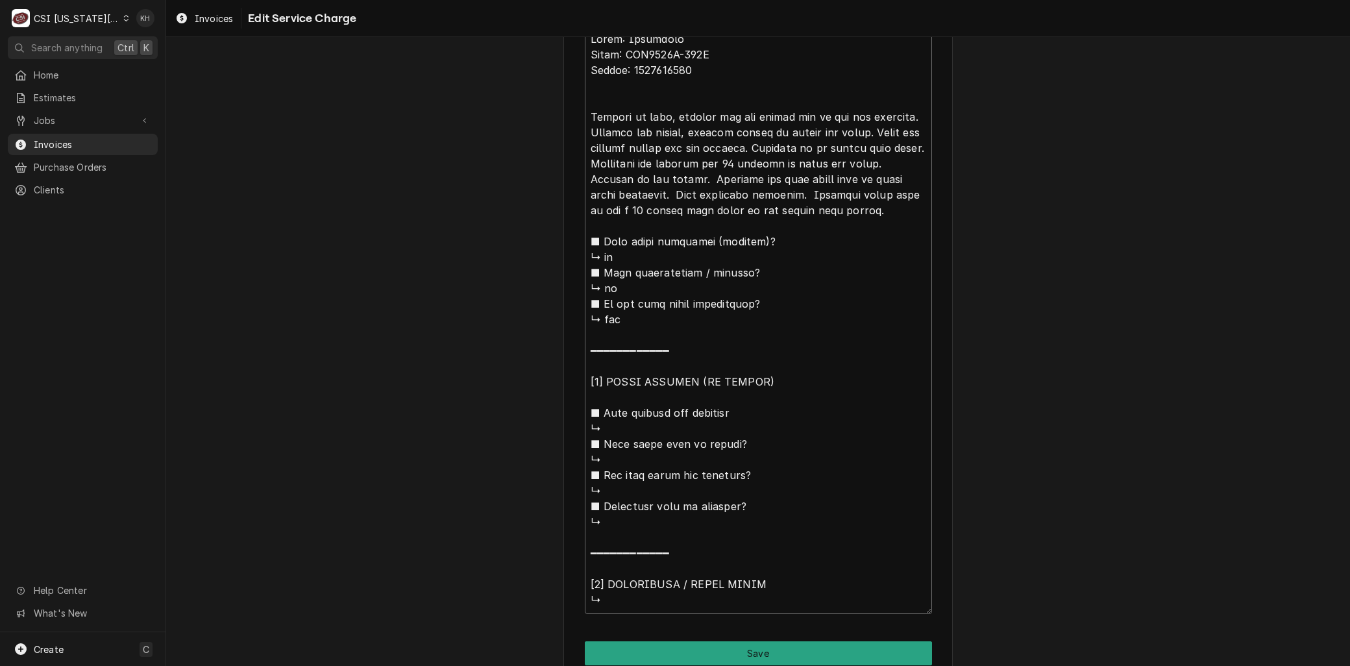
type textarea "x"
type textarea "Brand: Manitowoc Model: CNF0202A-161L Serial: 1121135796 Arrived on site, notic…"
click at [670, 192] on textarea "Service Summary ( optional )" at bounding box center [758, 319] width 347 height 588
type textarea "x"
type textarea "Brand: Manitowoc Model: CNF0202A-161L Serial: 1121135796 Arrived on site, notic…"
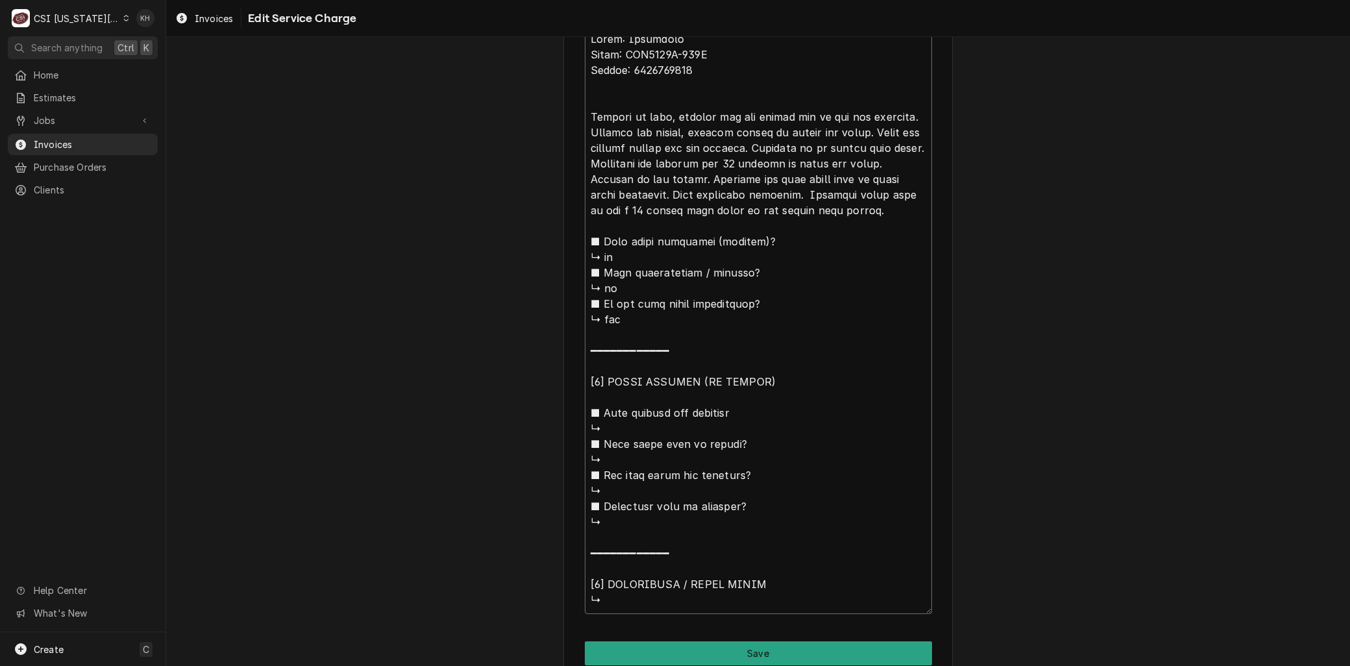
click at [784, 192] on textarea "Service Summary ( optional )" at bounding box center [758, 319] width 347 height 588
type textarea "x"
type textarea "Brand: Manitowoc Model: CNF0202A-161L Serial: 1121135796 Arrived on site, notic…"
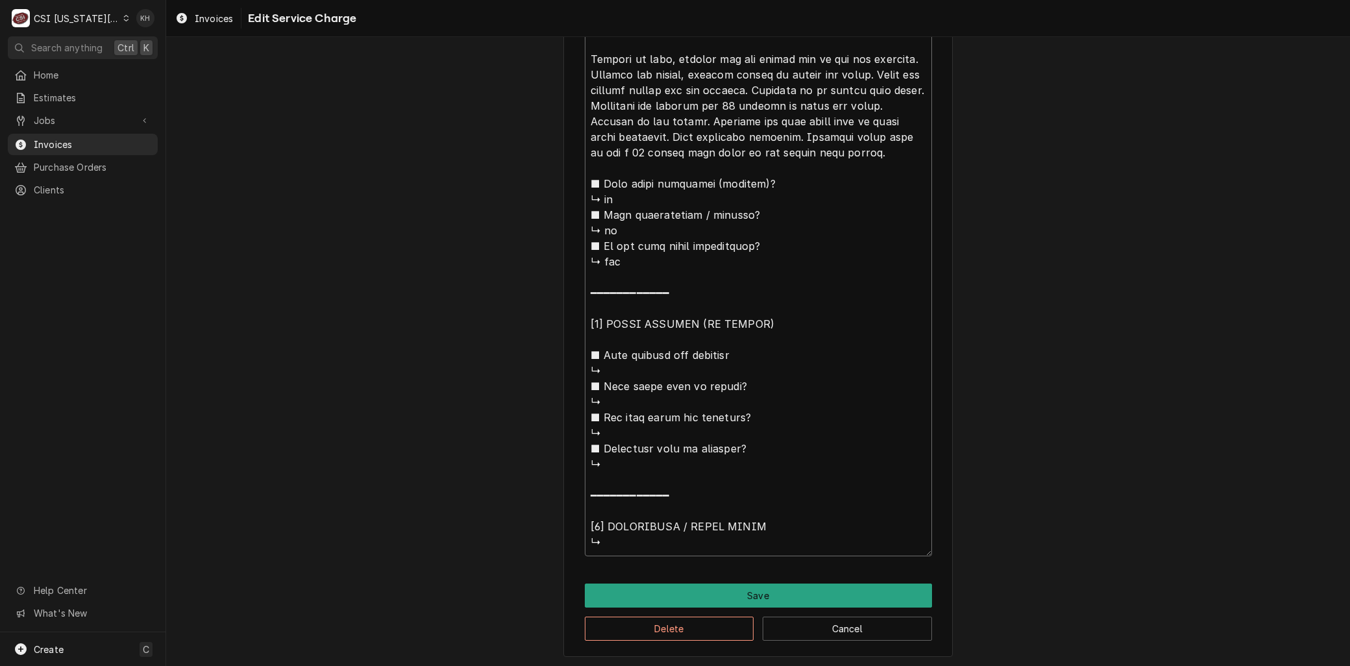
drag, startPoint x: 830, startPoint y: 209, endPoint x: 880, endPoint y: 686, distance: 479.7
click at [880, 665] on html "C CSI Kansas City KH Search anything Ctrl K Home Estimates Jobs Jobs Job Series…" at bounding box center [675, 333] width 1350 height 666
type textarea "x"
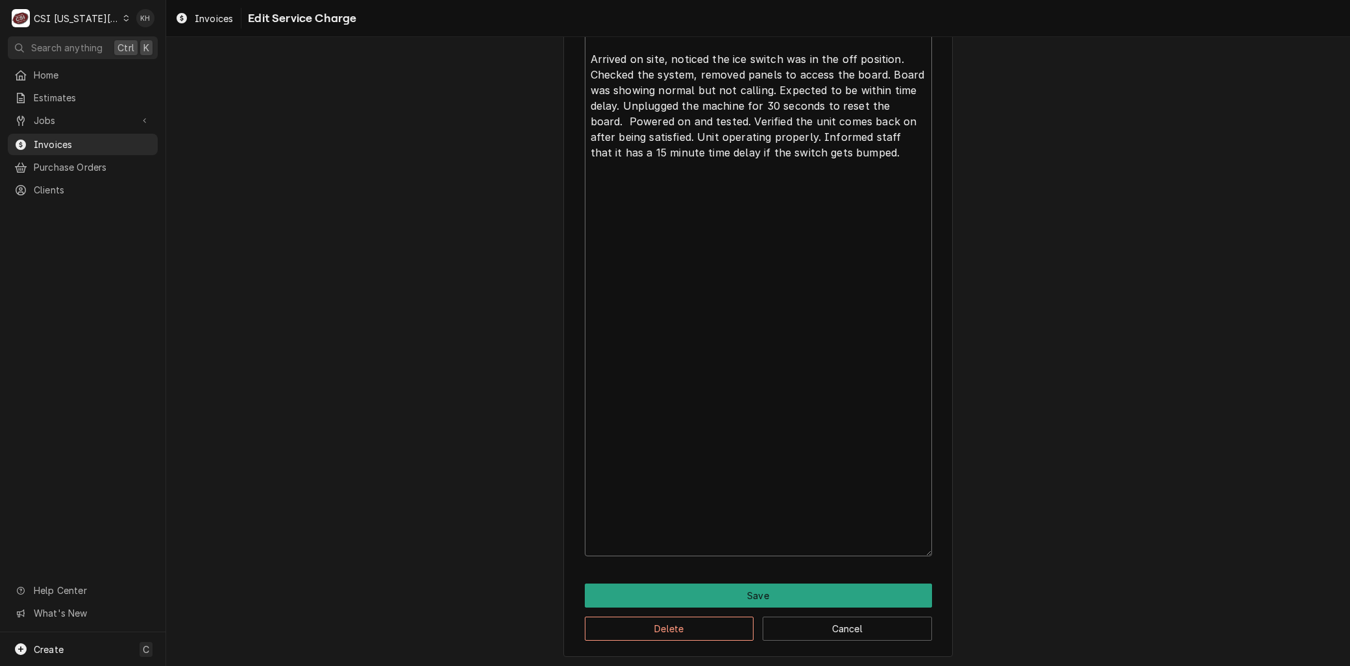
scroll to position [244, 0]
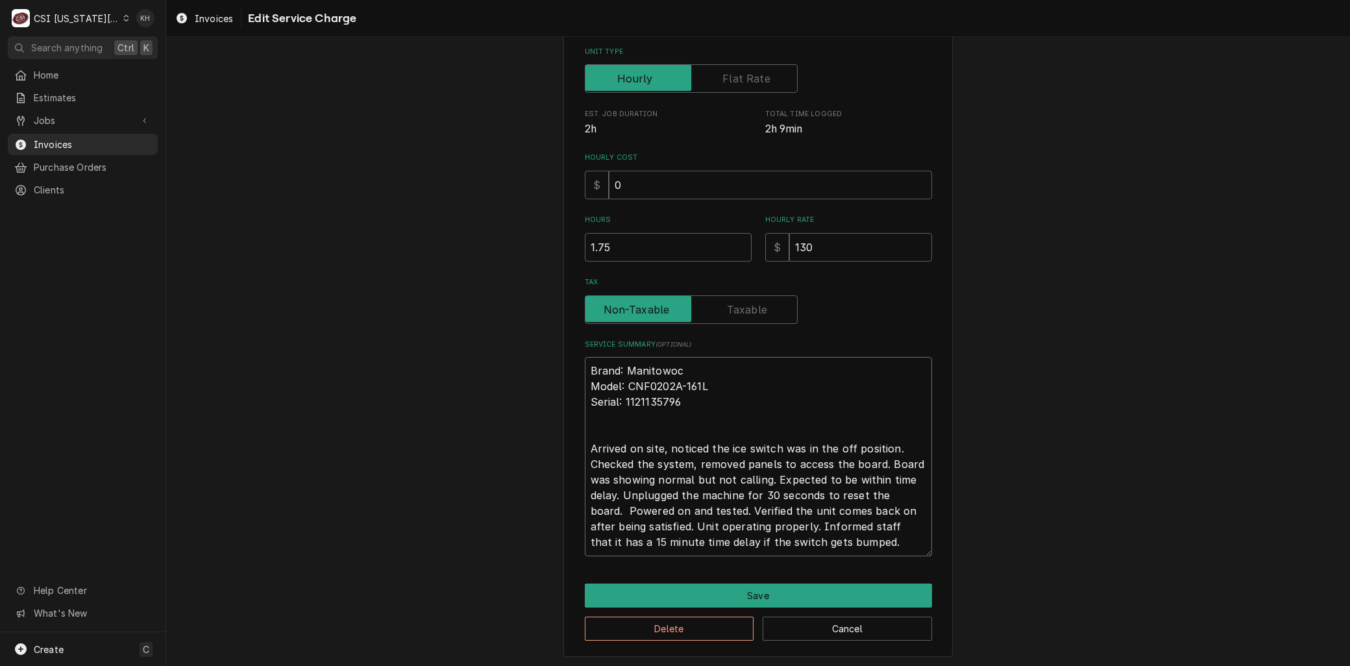
type textarea "Brand: Manitowoc Model: CNF0202A-161L Serial: 1121135796 Arrived on site, notic…"
drag, startPoint x: 373, startPoint y: 485, endPoint x: 497, endPoint y: 523, distance: 129.6
click at [379, 488] on div "Use the fields below to edit this service charge Short Description 1-Labor (Ser…" at bounding box center [758, 238] width 1184 height 862
click at [682, 594] on button "Save" at bounding box center [758, 596] width 347 height 24
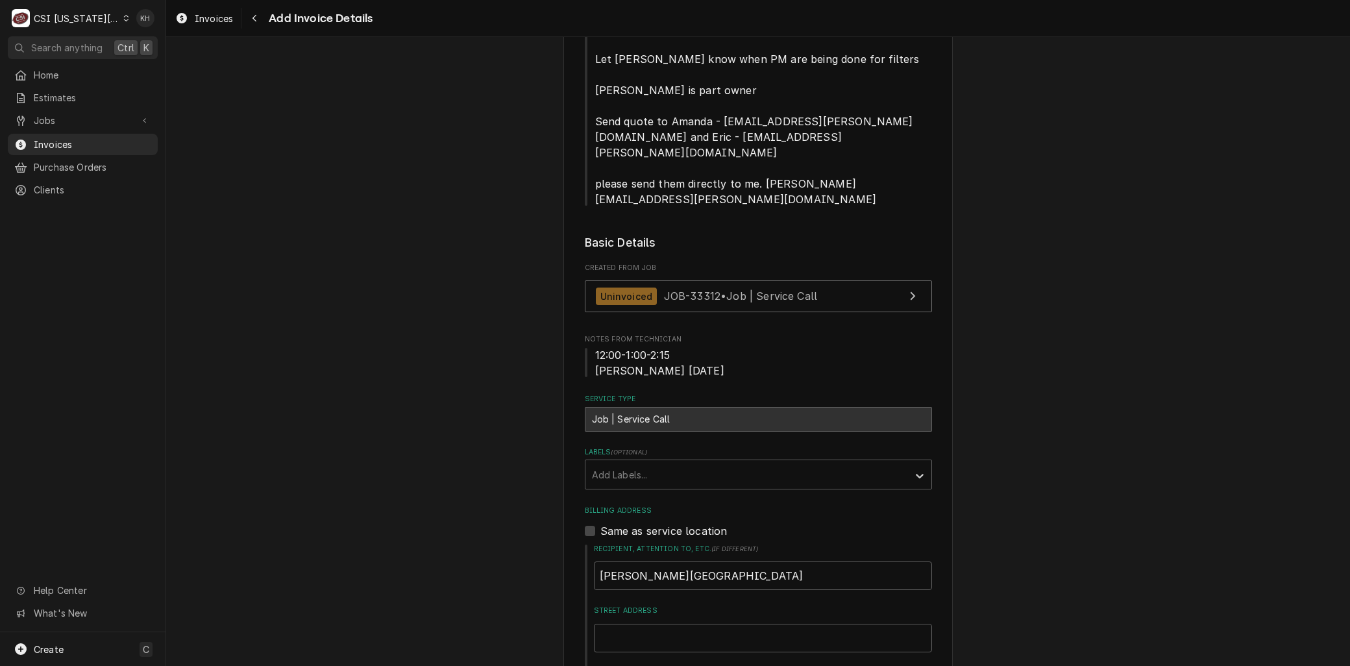
scroll to position [329, 0]
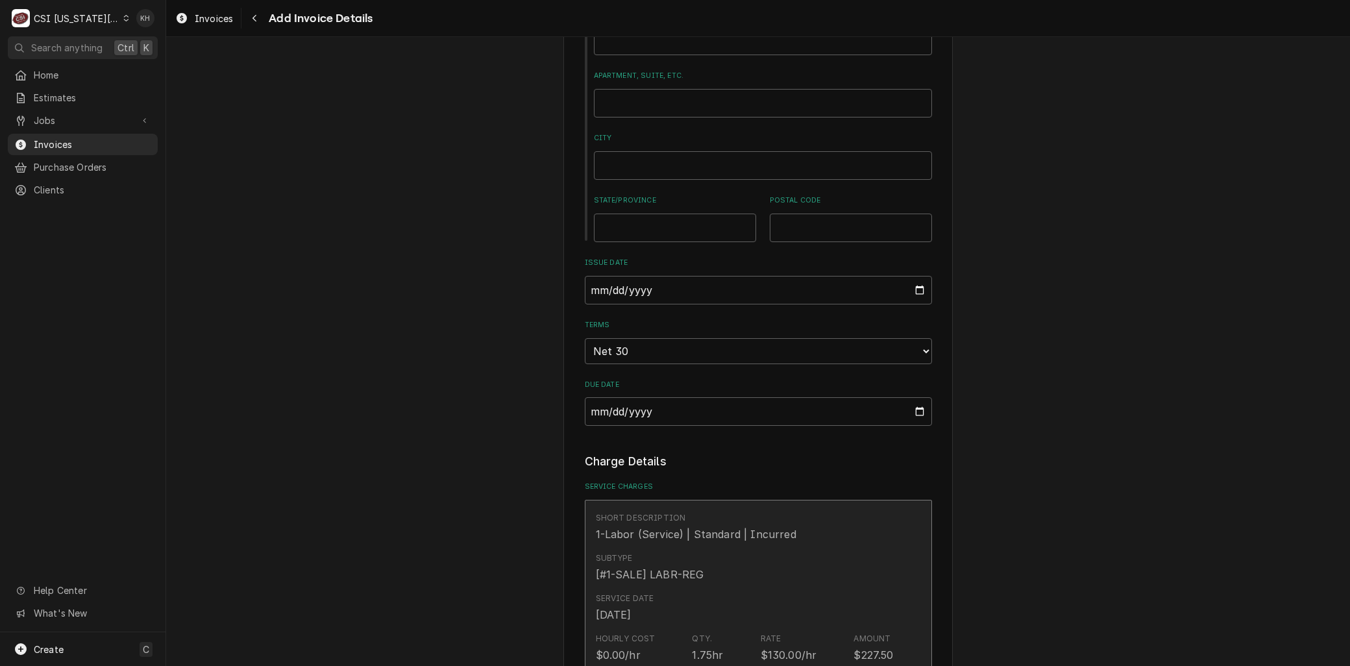
click at [680, 587] on div "Service Date Oct 8, 2025" at bounding box center [745, 607] width 298 height 40
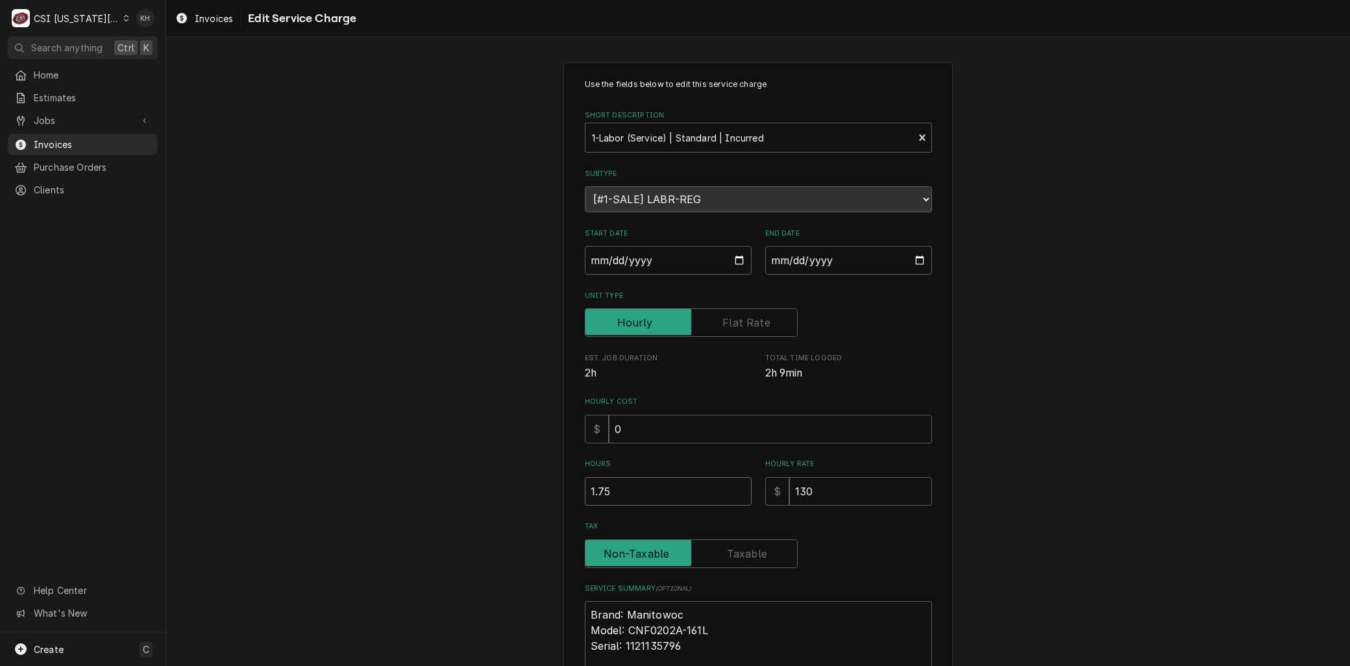
drag, startPoint x: 611, startPoint y: 484, endPoint x: 495, endPoint y: 488, distance: 115.6
click at [496, 489] on div "Use the fields below to edit this service charge Short Description 1-Labor (Ser…" at bounding box center [758, 482] width 1184 height 862
type textarea "x"
type input "1"
type textarea "x"
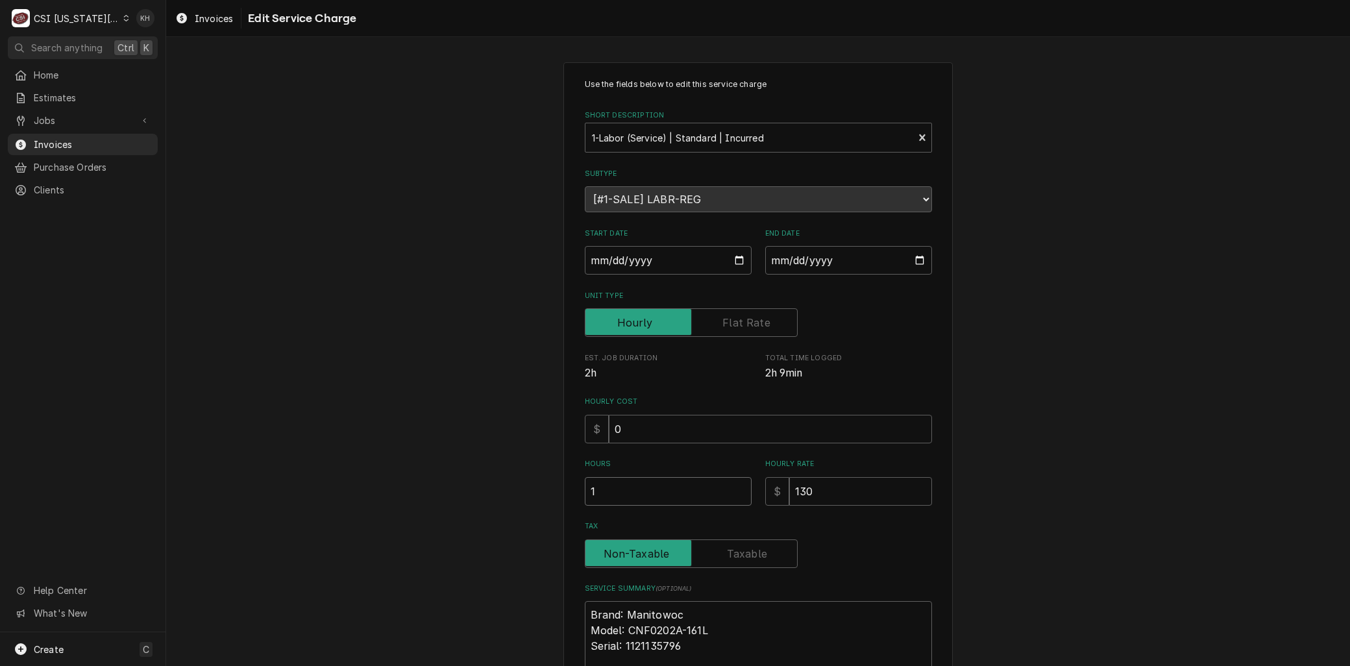
type input "1.2"
type textarea "x"
type input "1.25"
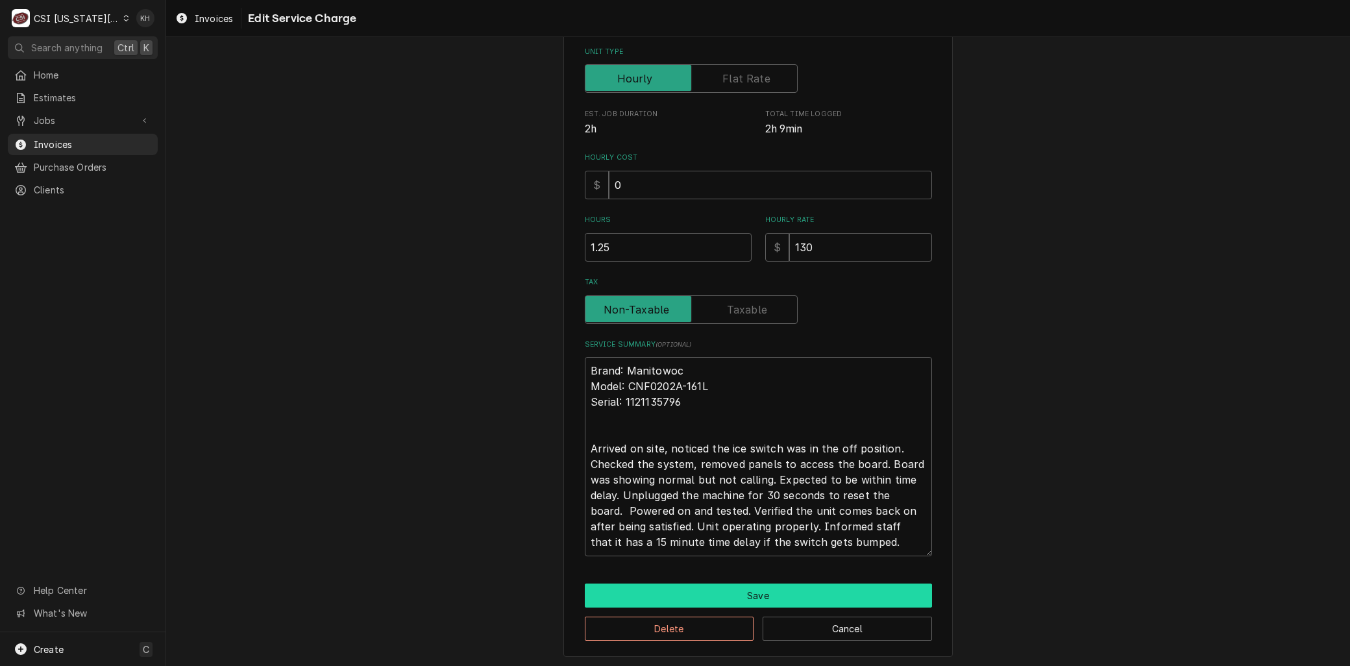
click at [678, 591] on button "Save" at bounding box center [758, 596] width 347 height 24
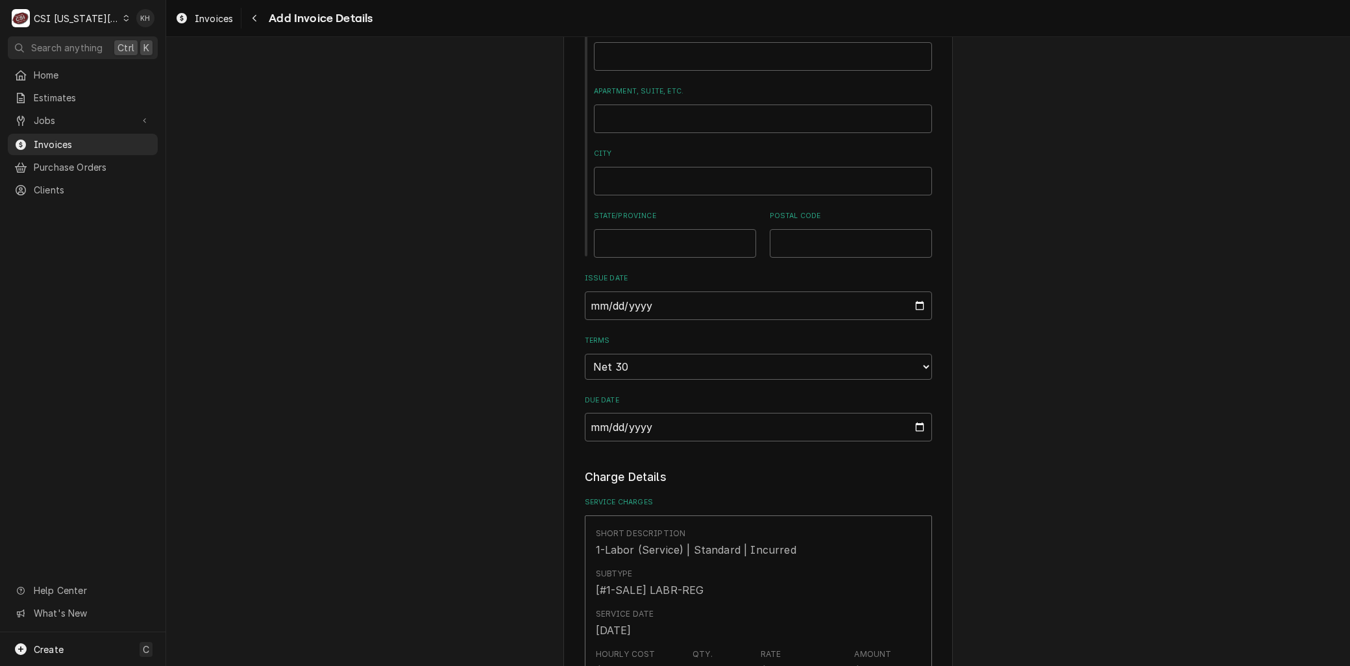
click at [426, 533] on div "Please provide the following information to create your invoice: Client Details…" at bounding box center [758, 445] width 1184 height 2859
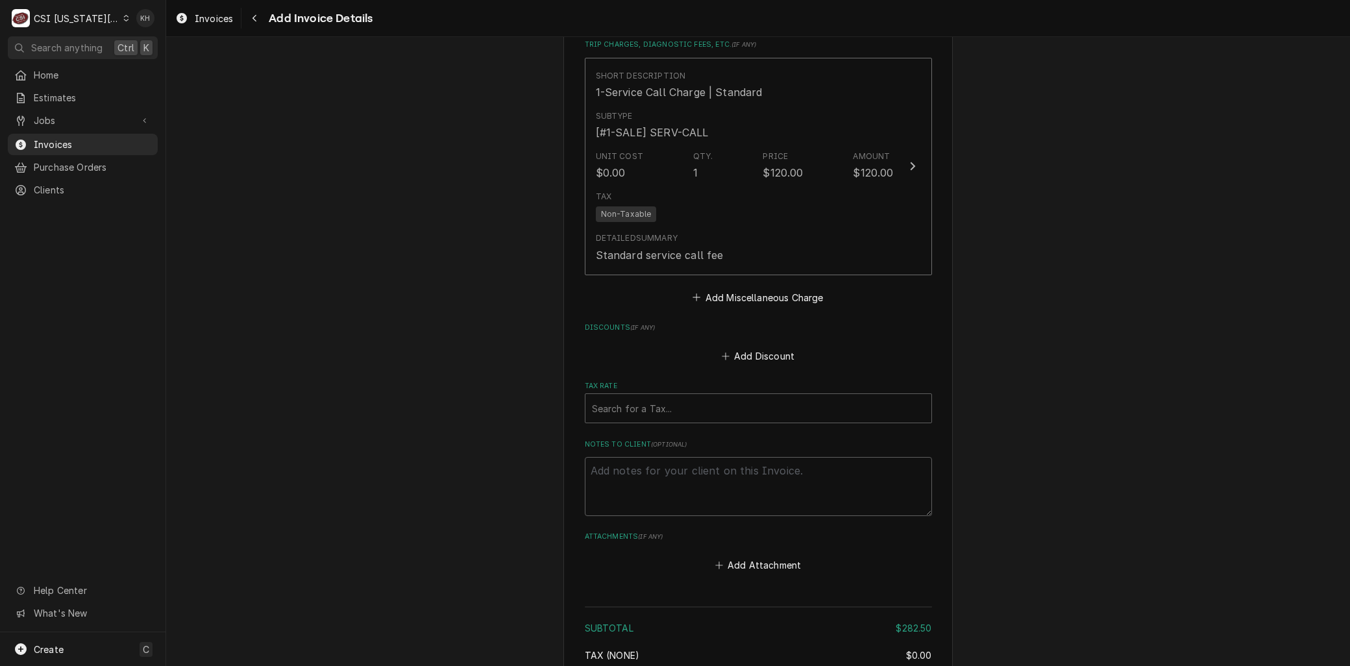
scroll to position [2180, 0]
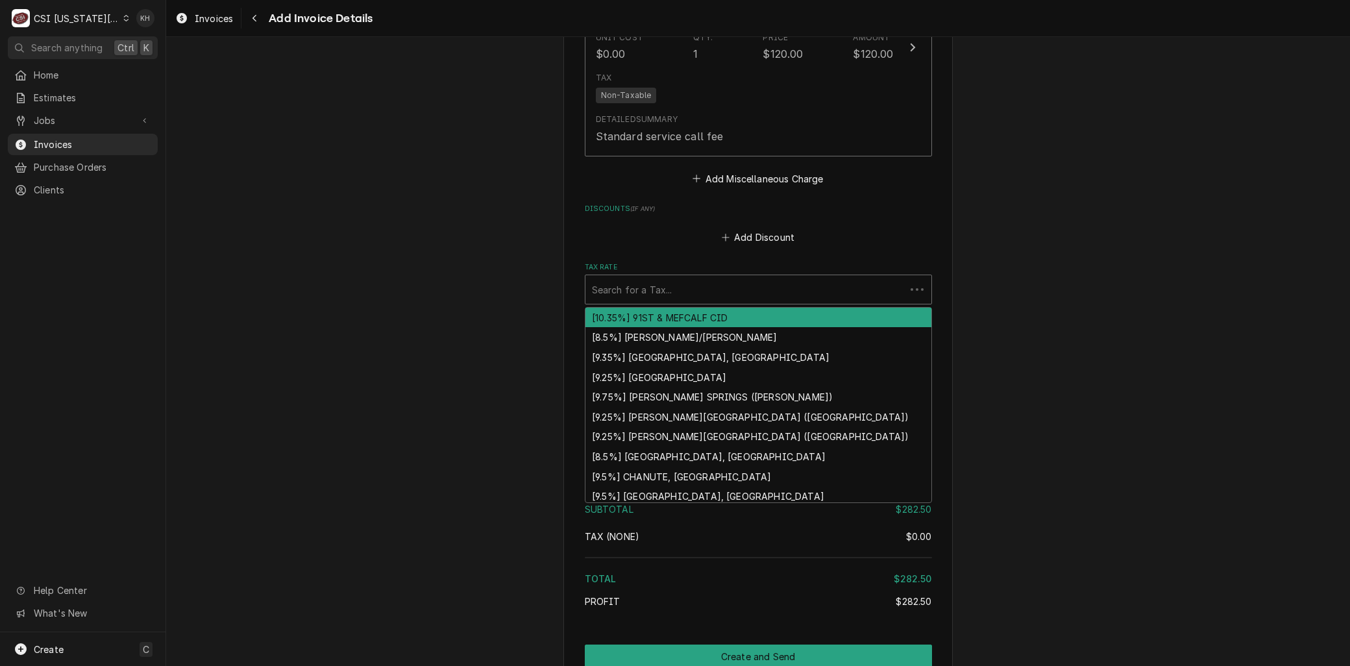
click at [632, 278] on div "Tax Rate" at bounding box center [745, 289] width 307 height 23
type textarea "x"
type input "m"
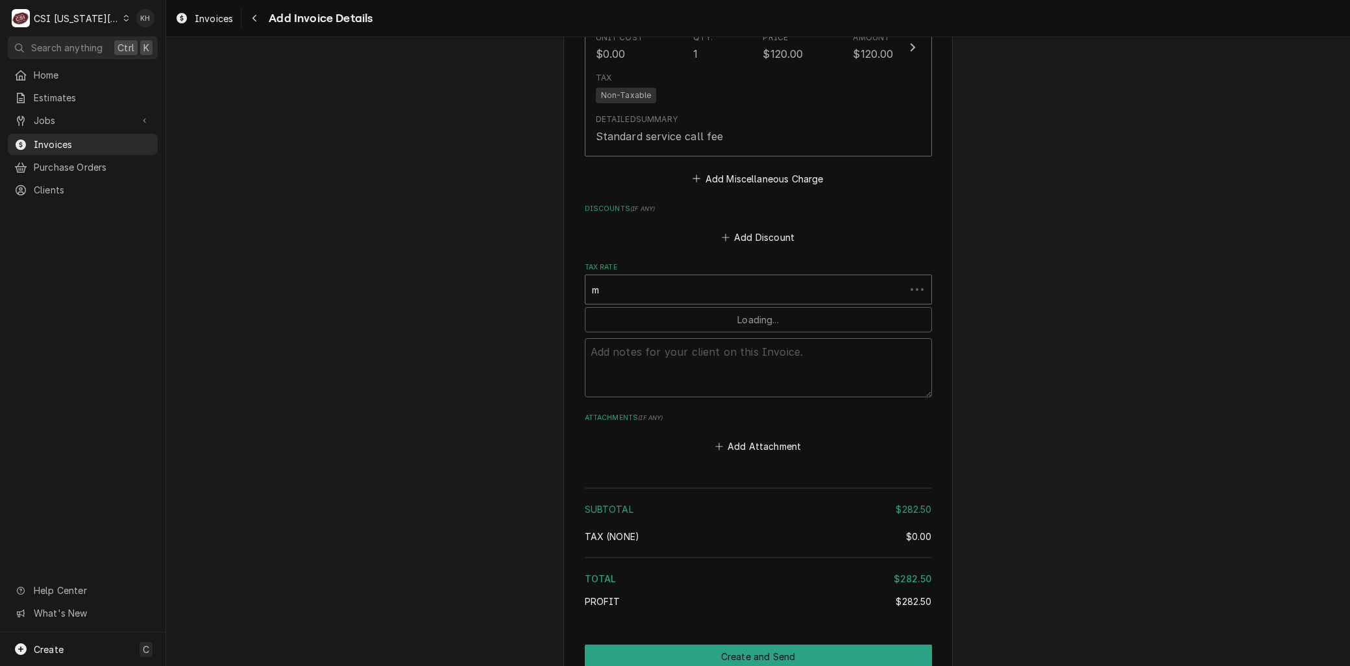
type textarea "x"
type input "mo"
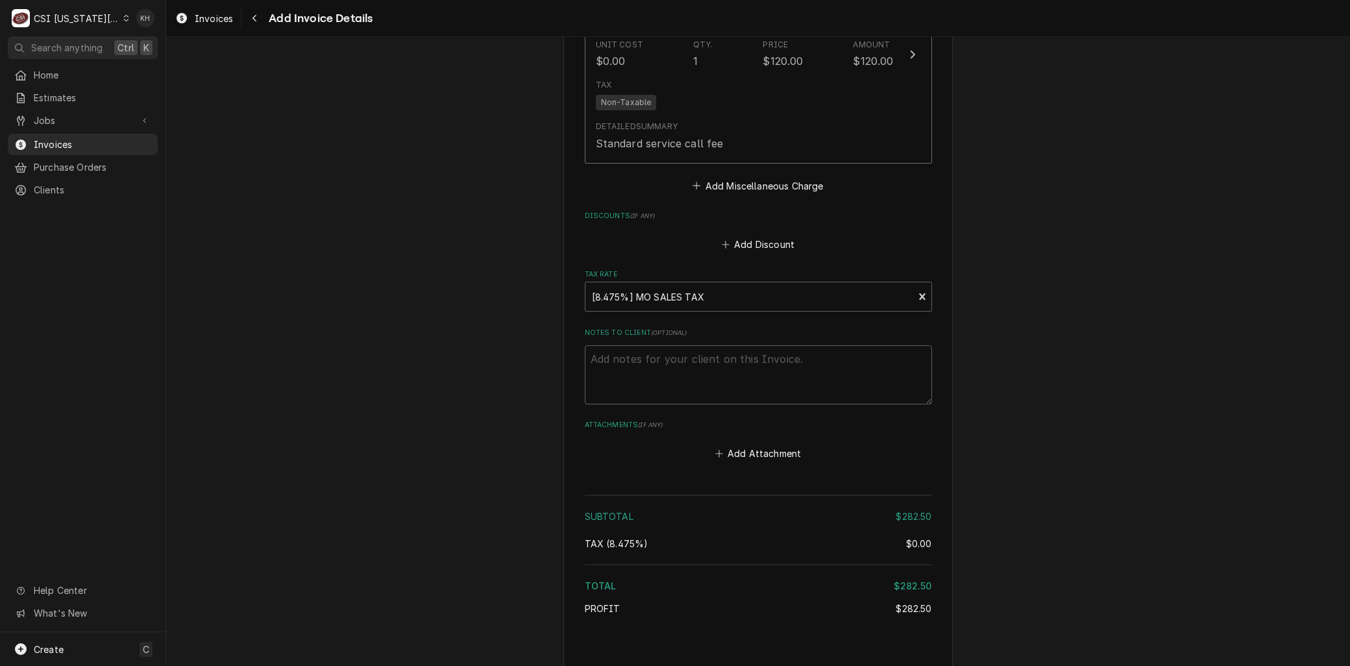
type textarea "x"
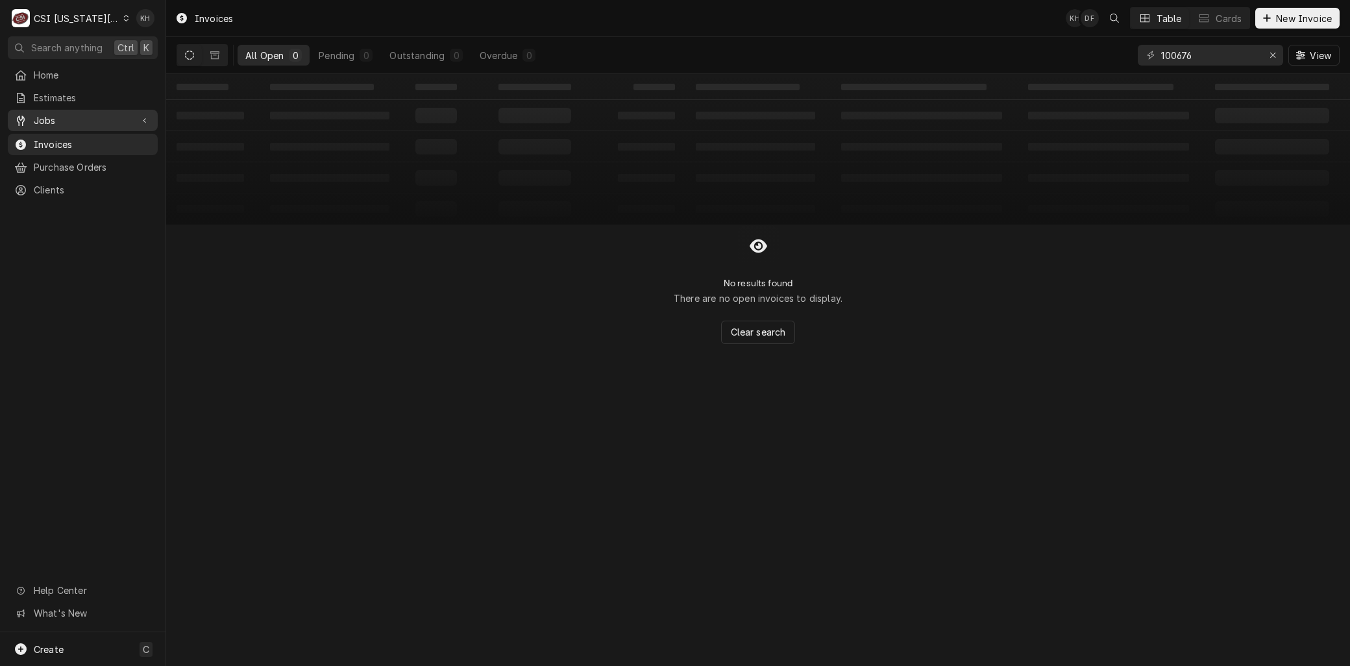
drag, startPoint x: 42, startPoint y: 110, endPoint x: 49, endPoint y: 126, distance: 17.1
click at [42, 114] on span "Jobs" at bounding box center [83, 121] width 98 height 14
click at [49, 127] on link "Jobs" at bounding box center [83, 120] width 150 height 21
drag, startPoint x: 45, startPoint y: 113, endPoint x: 49, endPoint y: 126, distance: 13.4
click at [45, 114] on span "Jobs" at bounding box center [83, 121] width 98 height 14
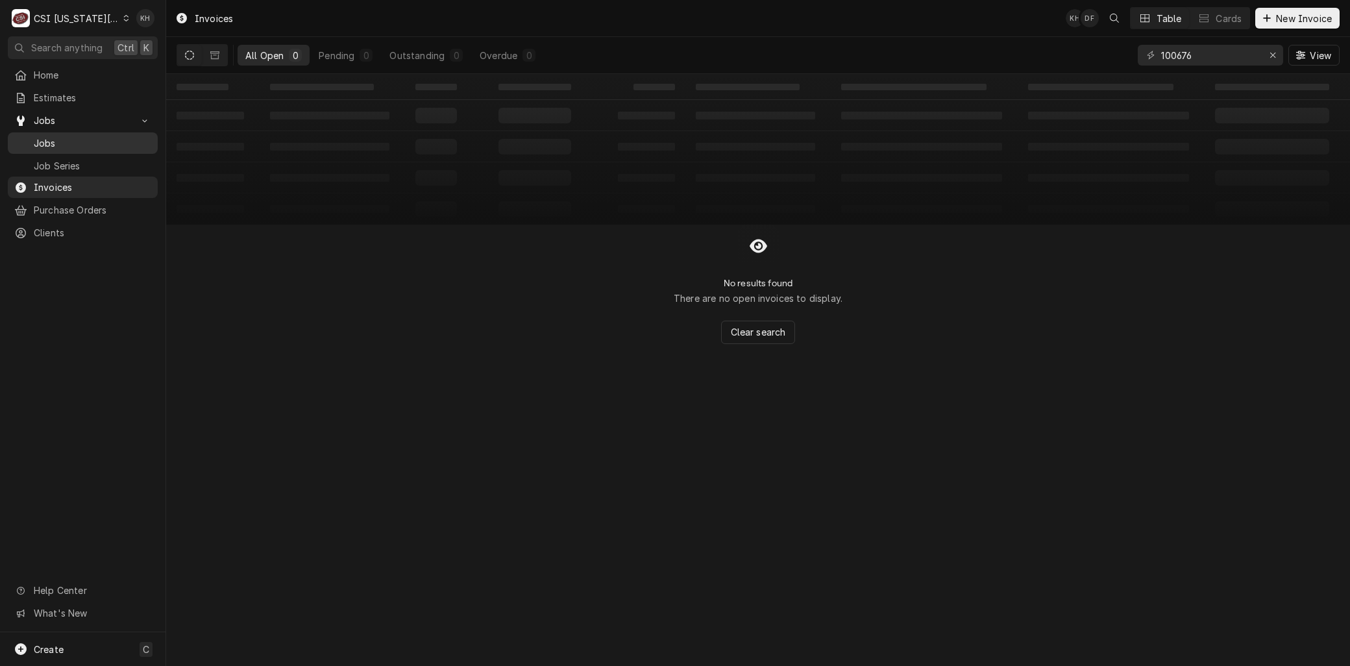
click at [55, 140] on span "Jobs" at bounding box center [92, 143] width 117 height 14
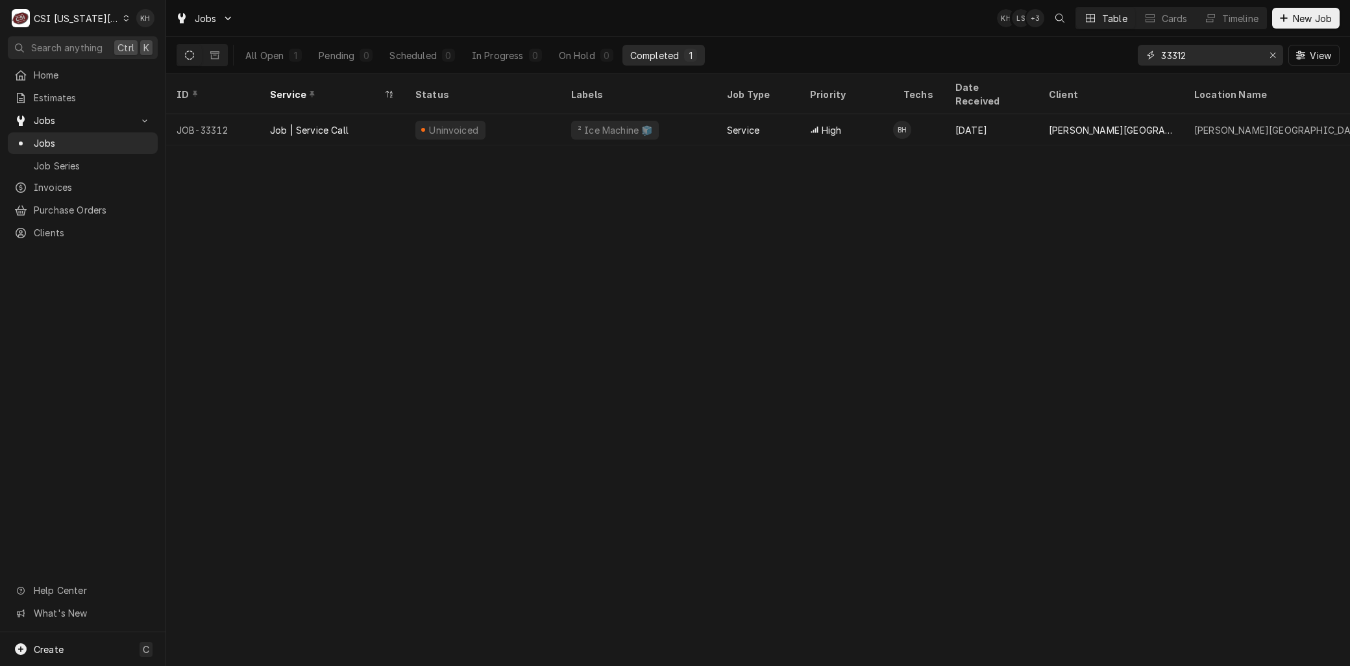
drag, startPoint x: 1127, startPoint y: 54, endPoint x: 1093, endPoint y: 54, distance: 33.8
click at [1102, 54] on div "All Open 1 Pending 0 Scheduled 0 In Progress 0 On Hold 0 Completed 1 33312 View" at bounding box center [758, 55] width 1163 height 36
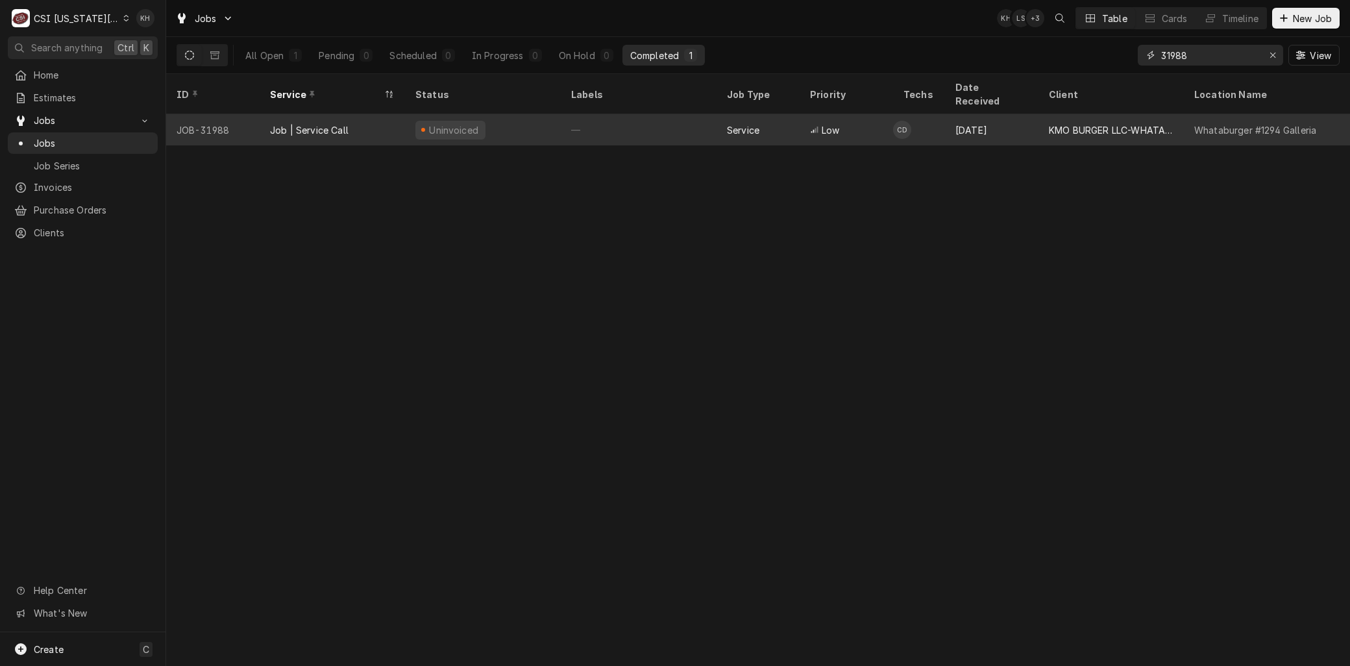
type input "31988"
click at [360, 114] on div "Job | Service Call" at bounding box center [332, 129] width 145 height 31
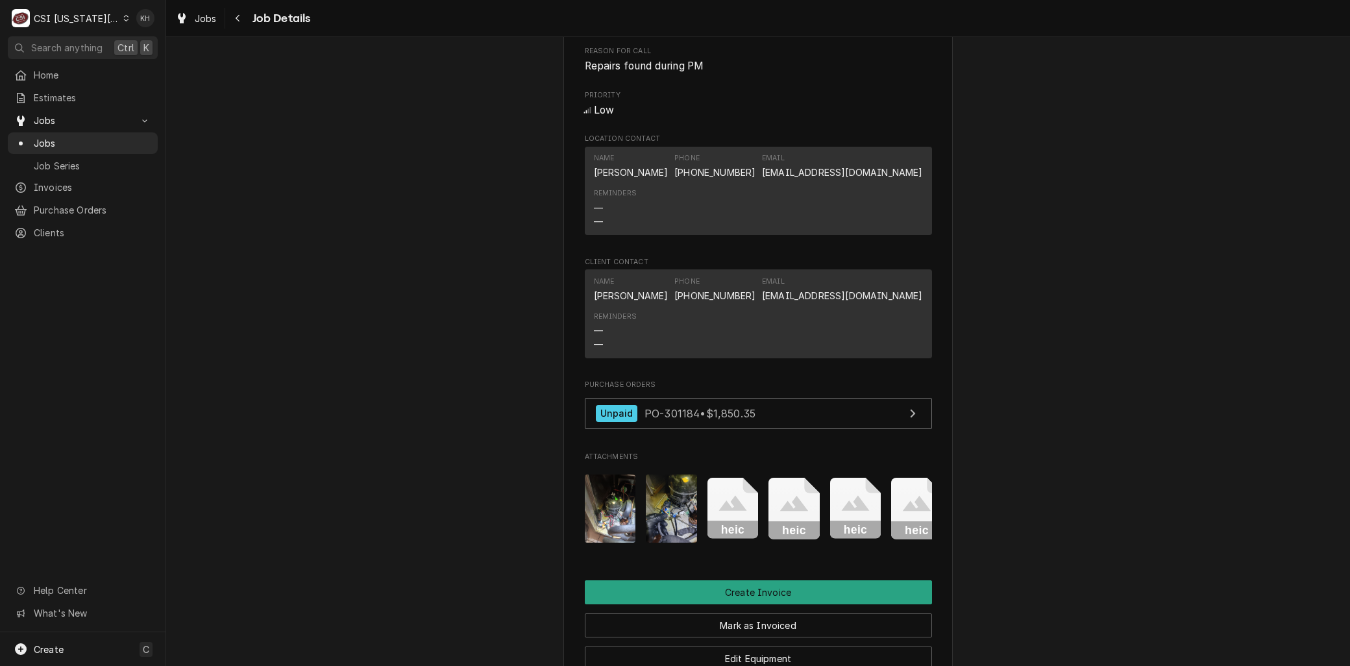
scroll to position [1298, 0]
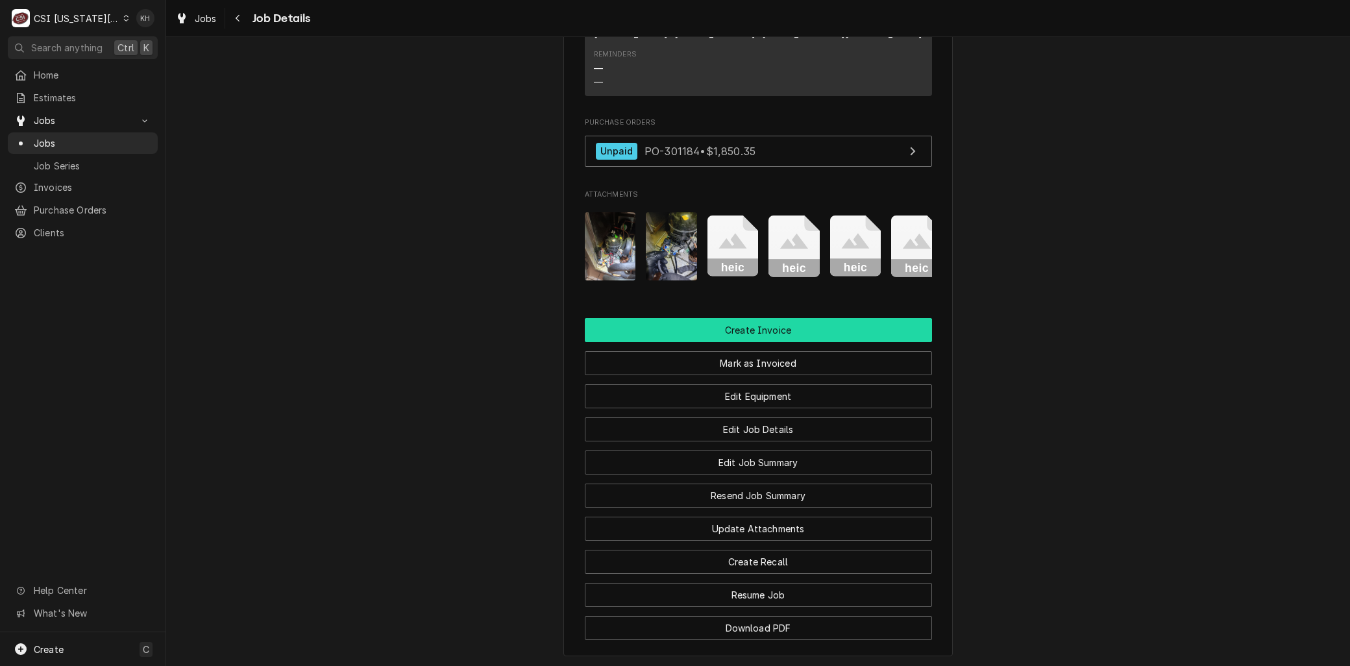
click at [741, 318] on button "Create Invoice" at bounding box center [758, 330] width 347 height 24
